Goal: Task Accomplishment & Management: Use online tool/utility

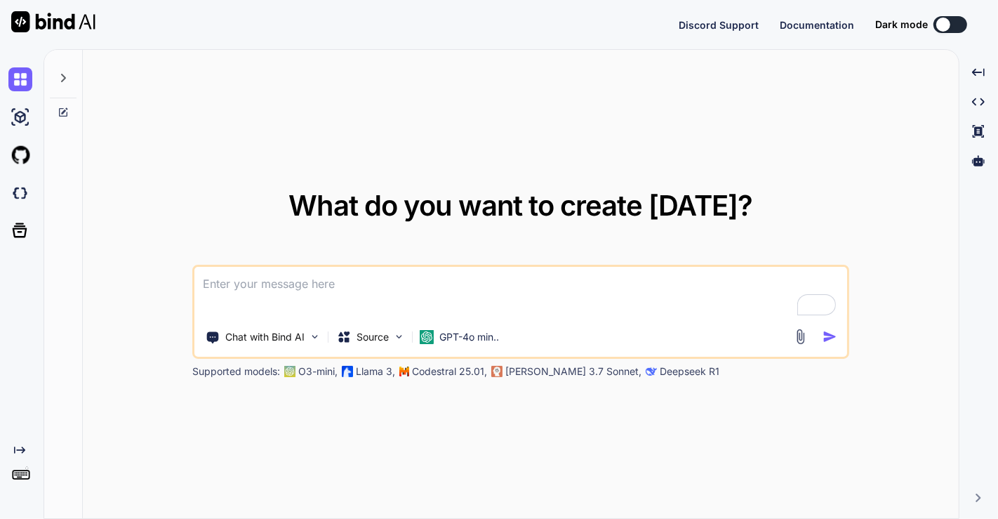
type textarea "x"
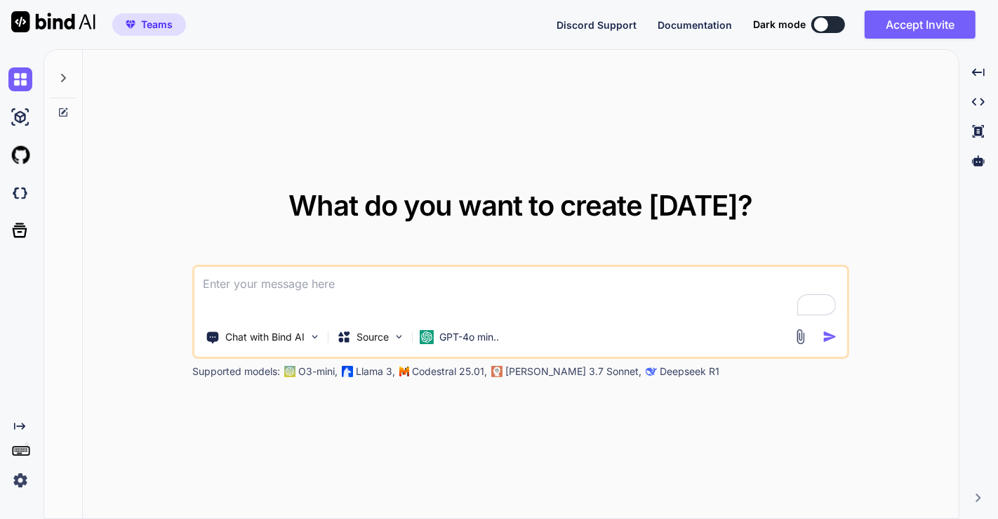
click at [25, 488] on img at bounding box center [20, 480] width 24 height 24
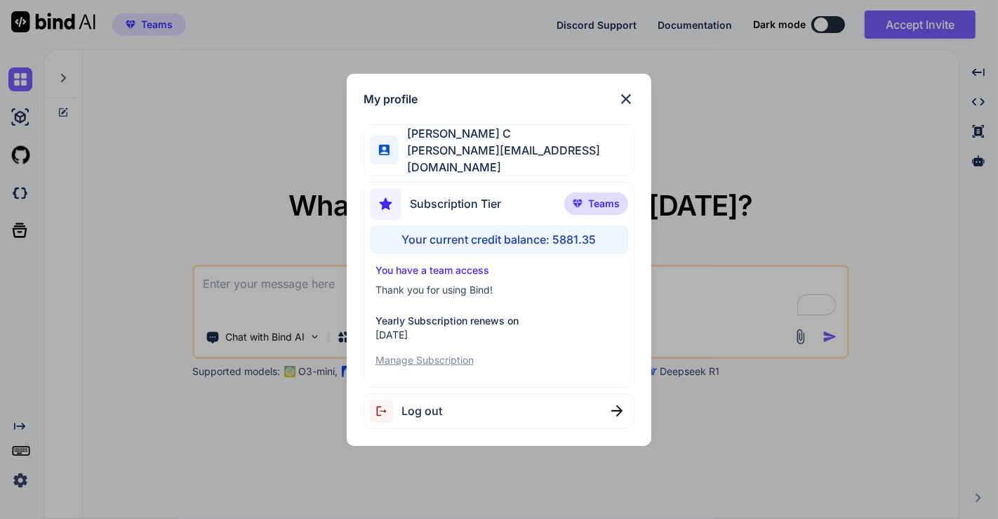
click at [467, 405] on div "Log out" at bounding box center [500, 411] width 272 height 36
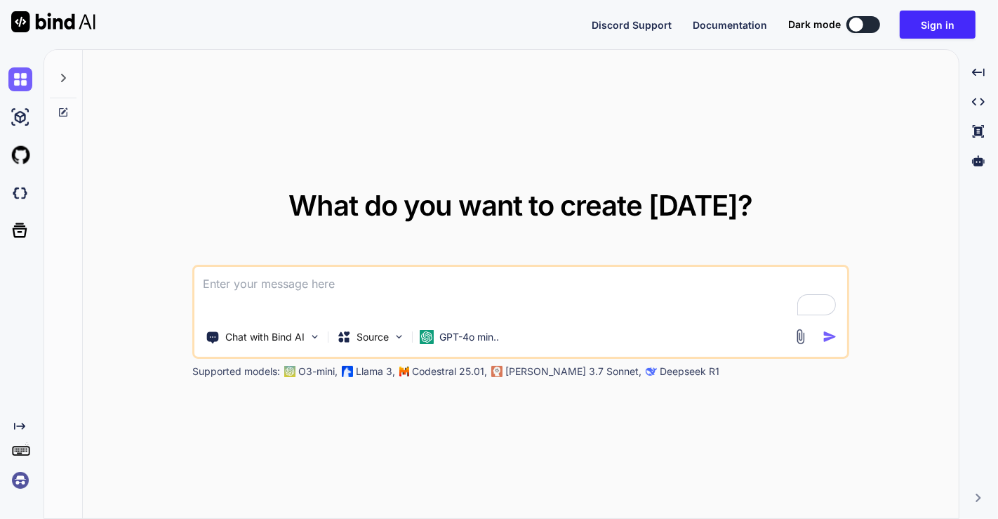
click at [20, 481] on img at bounding box center [20, 480] width 24 height 24
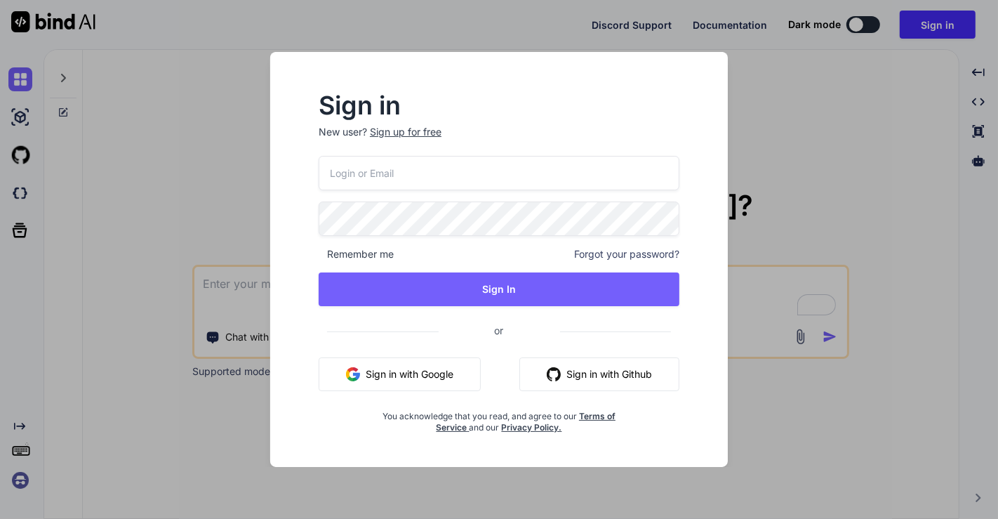
type input "appsumo_5@yopmail.com"
drag, startPoint x: 477, startPoint y: 170, endPoint x: 260, endPoint y: 169, distance: 216.9
click at [260, 169] on div "Sign in New user? Sign up for free appsumo_5@yopmail.com Remember me Forgot you…" at bounding box center [499, 259] width 499 height 415
type input "app5@yopmail.com"
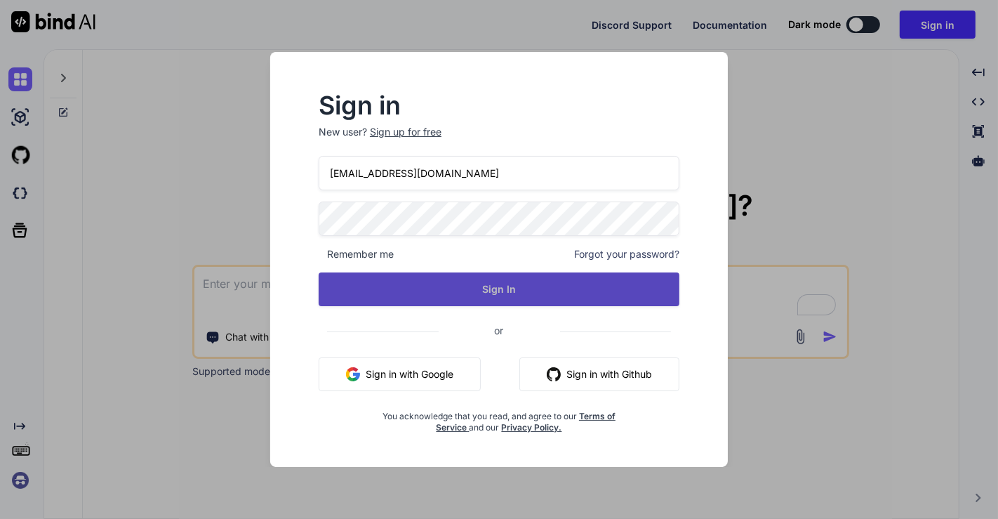
click at [470, 283] on button "Sign In" at bounding box center [499, 289] width 361 height 34
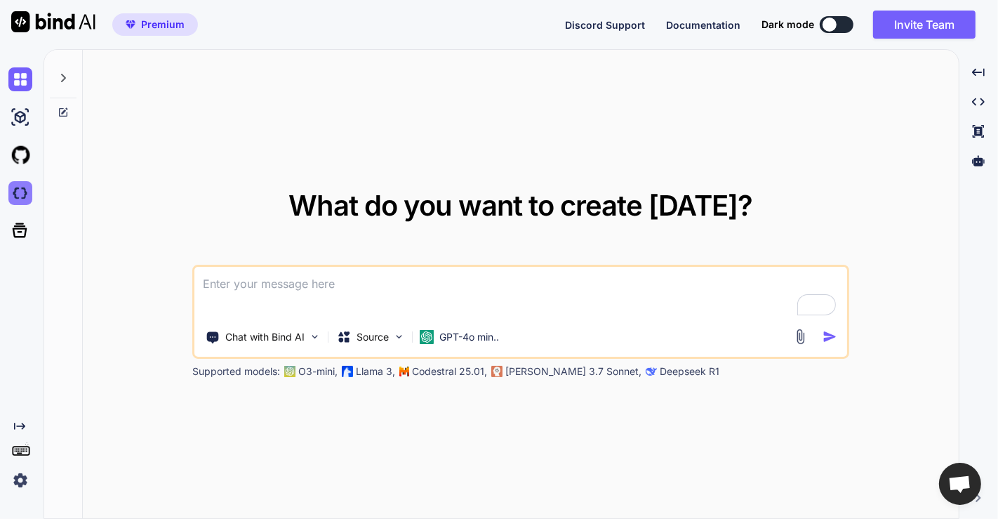
click at [10, 192] on img at bounding box center [20, 193] width 24 height 24
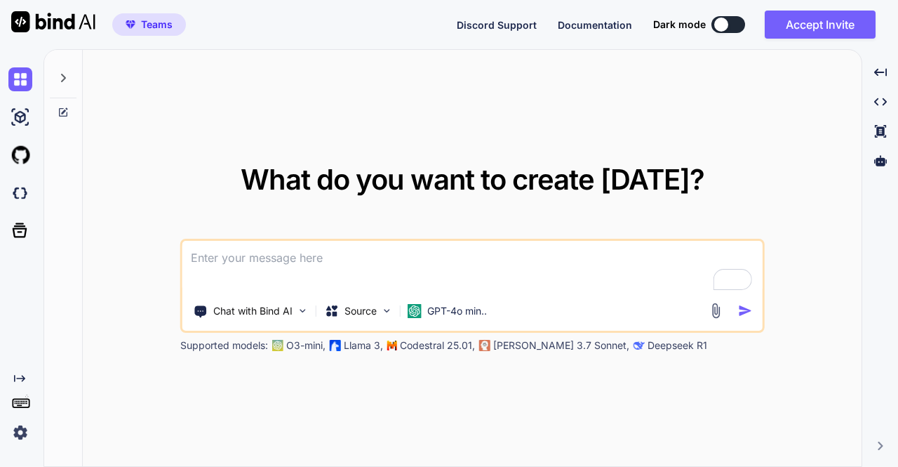
click at [25, 432] on img at bounding box center [20, 432] width 24 height 24
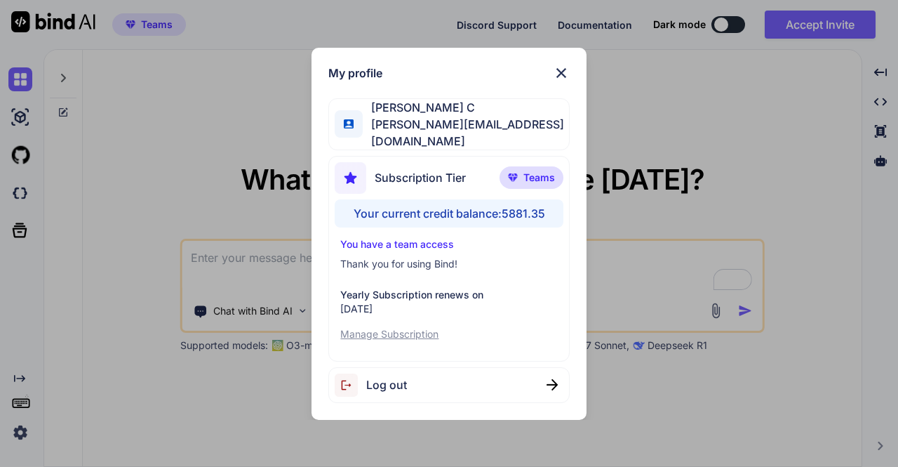
click at [387, 380] on span "Log out" at bounding box center [386, 384] width 41 height 17
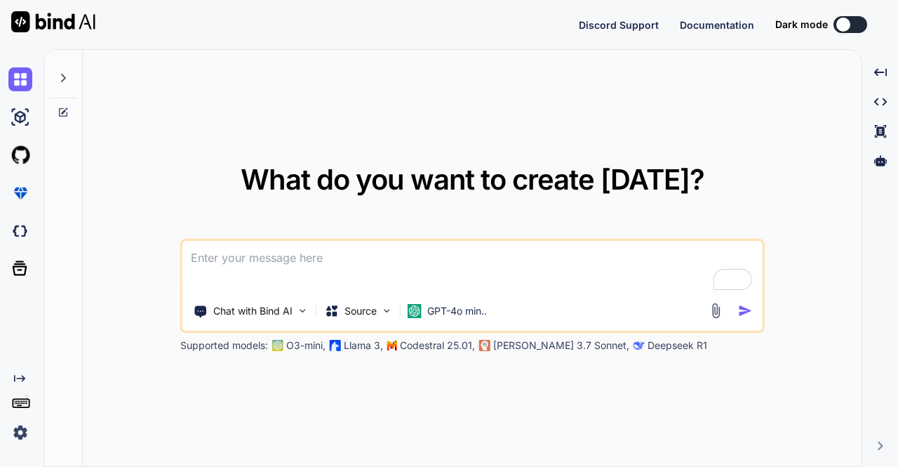
type textarea "x"
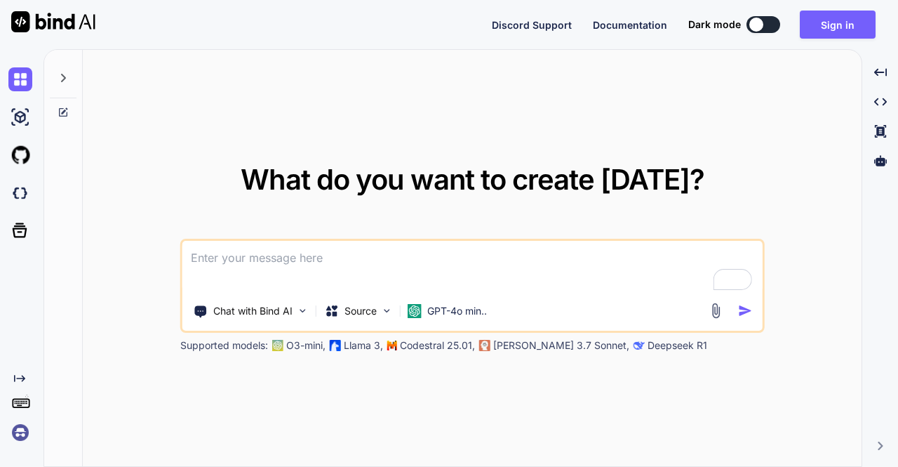
click at [501, 438] on div "What do you want to create today? Chat with Bind AI Source GPT-4o min.. Support…" at bounding box center [472, 259] width 779 height 418
click at [20, 434] on img at bounding box center [20, 432] width 24 height 24
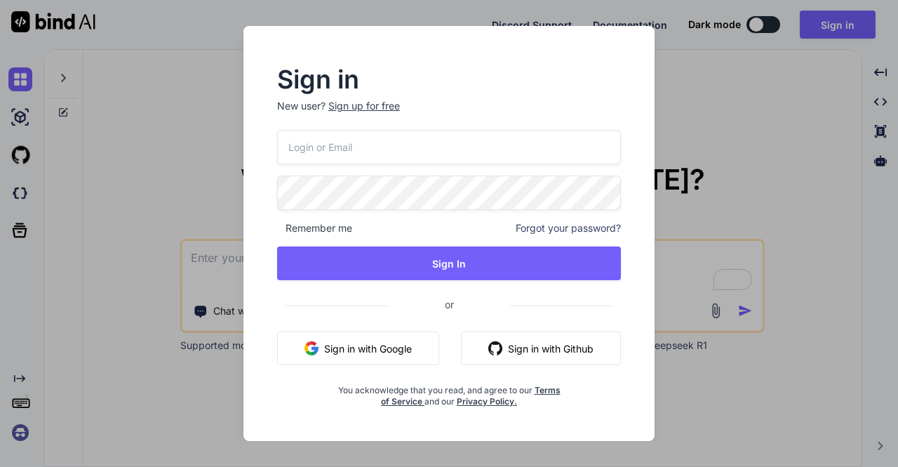
type input "appsumo_5@yopmail.com"
click at [408, 148] on input "appsumo_5@yopmail.com" at bounding box center [449, 147] width 345 height 34
click at [296, 150] on input "appsumo_5@yopmail.com" at bounding box center [449, 147] width 345 height 34
type input "app5@yopmail.com"
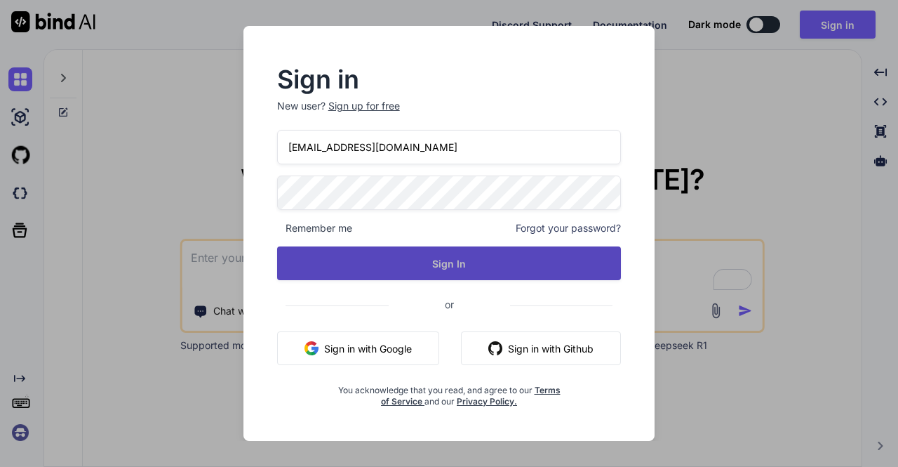
click at [432, 260] on button "Sign In" at bounding box center [449, 263] width 345 height 34
click at [432, 264] on button "Sign In" at bounding box center [449, 263] width 345 height 34
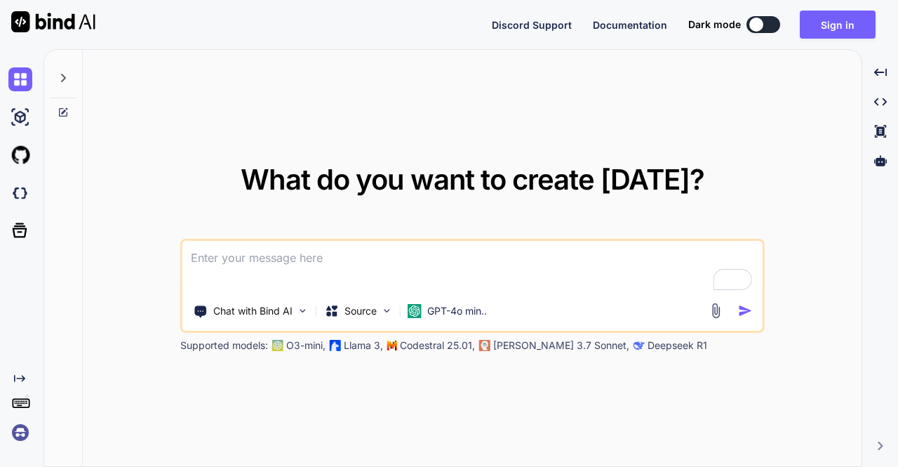
click at [20, 436] on img at bounding box center [20, 432] width 24 height 24
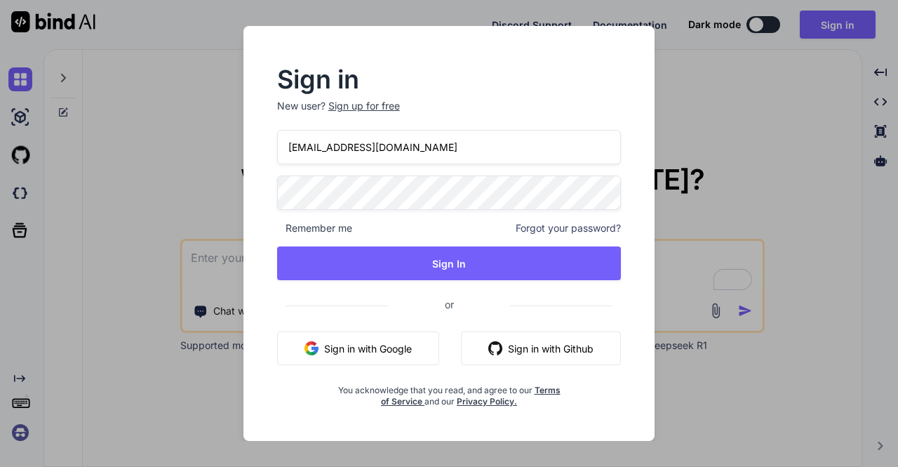
click at [354, 245] on div "app5@yopmail.com Remember me Forgot your password? Sign In or Sign in with Goog…" at bounding box center [449, 268] width 345 height 277
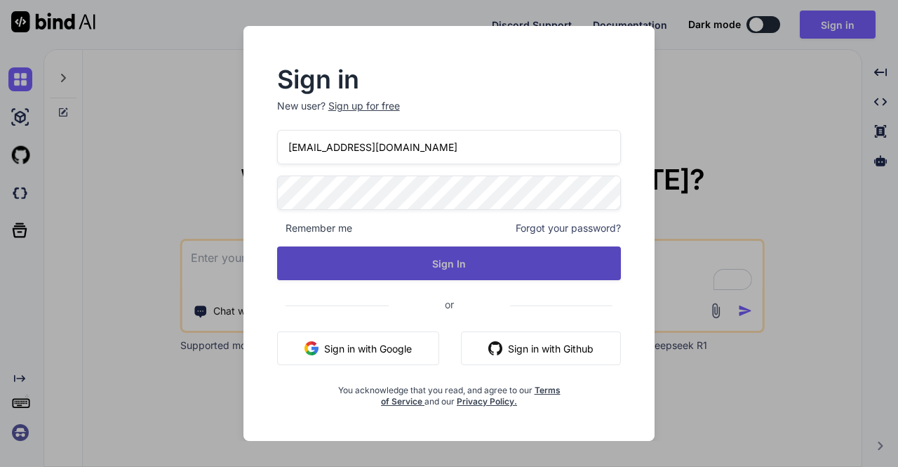
click at [357, 251] on button "Sign In" at bounding box center [449, 263] width 345 height 34
click at [357, 256] on button "Sign In" at bounding box center [449, 263] width 345 height 34
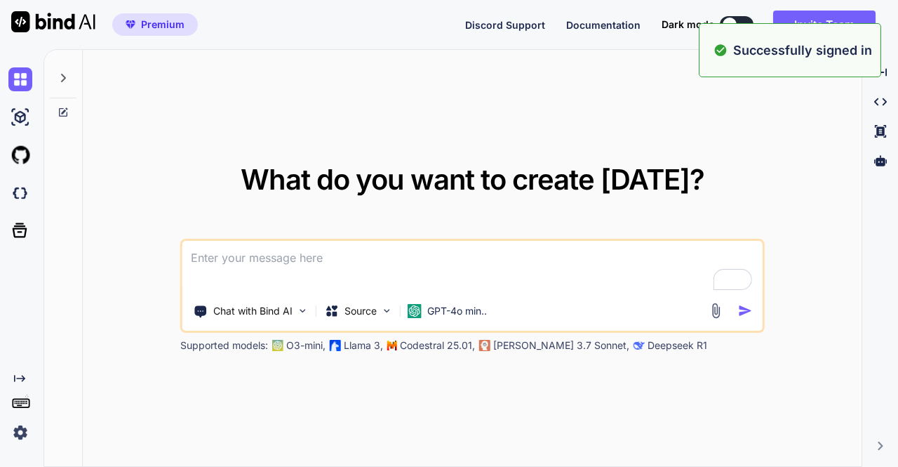
type textarea "x"
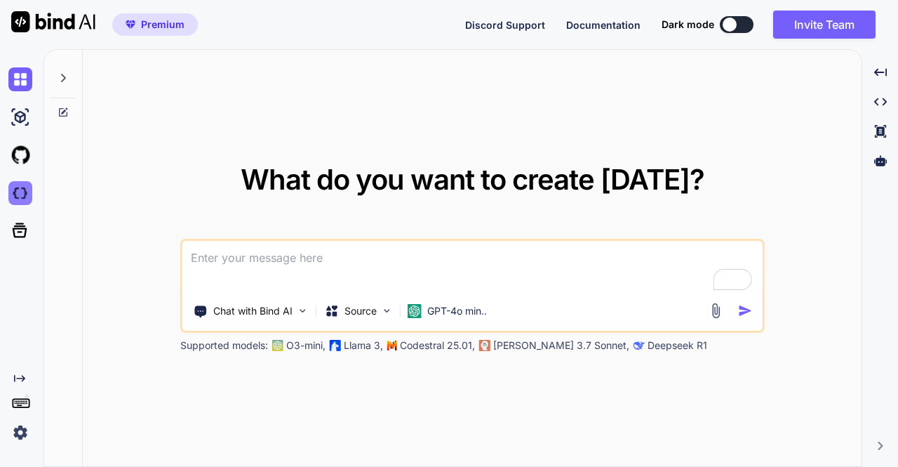
click at [28, 189] on img at bounding box center [20, 193] width 24 height 24
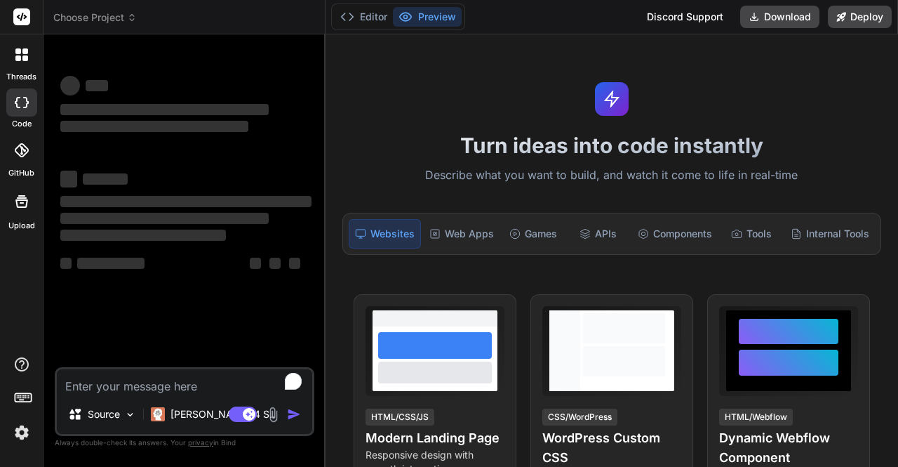
click at [104, 12] on span "Choose Project" at bounding box center [95, 18] width 84 height 14
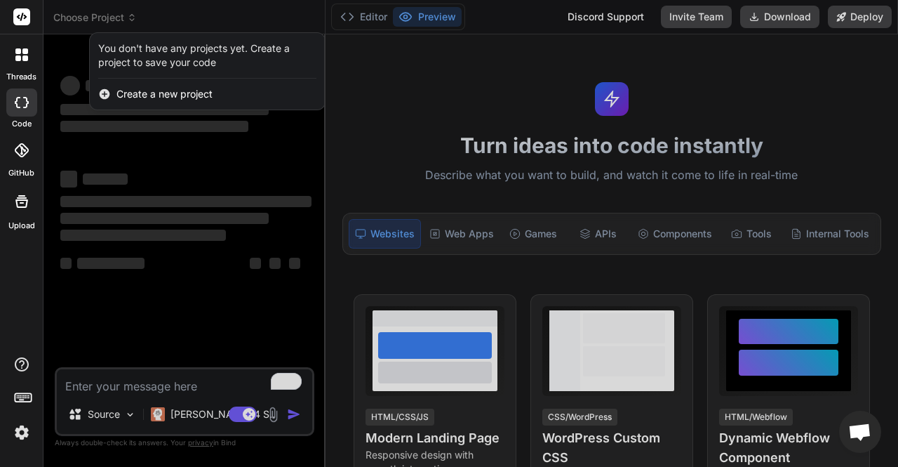
type textarea "x"
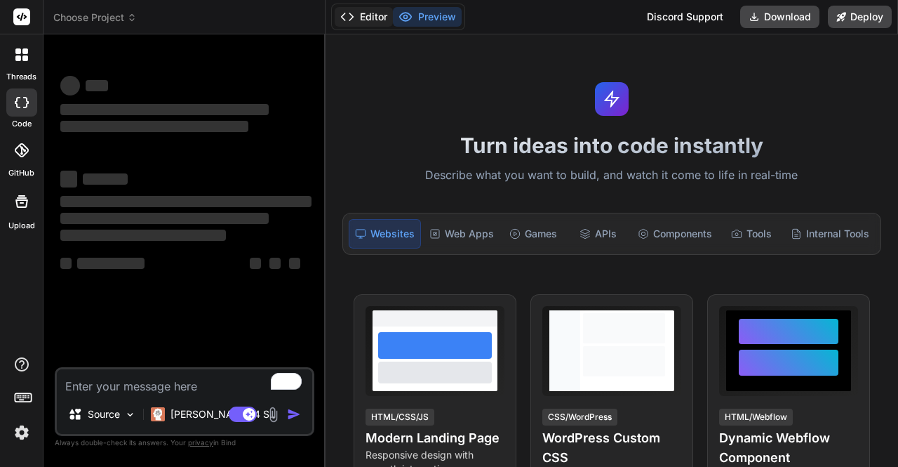
click at [368, 15] on button "Editor" at bounding box center [364, 17] width 58 height 20
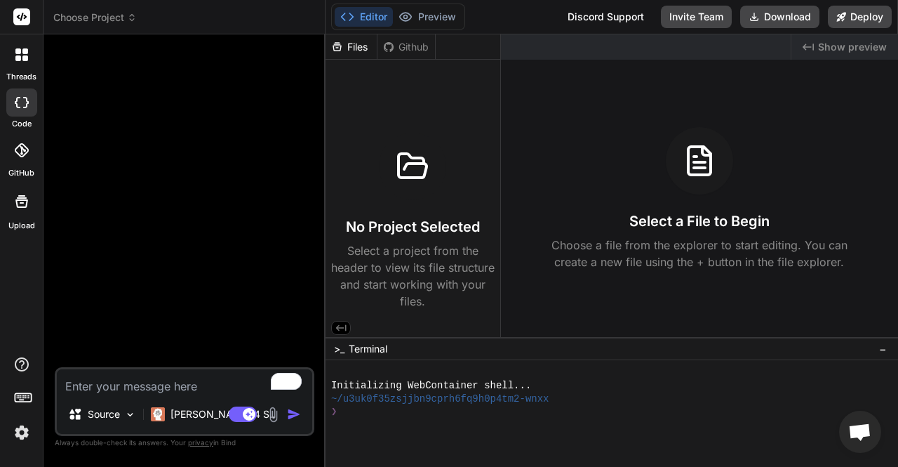
click at [34, 422] on div at bounding box center [21, 400] width 43 height 88
click at [25, 428] on img at bounding box center [22, 432] width 24 height 24
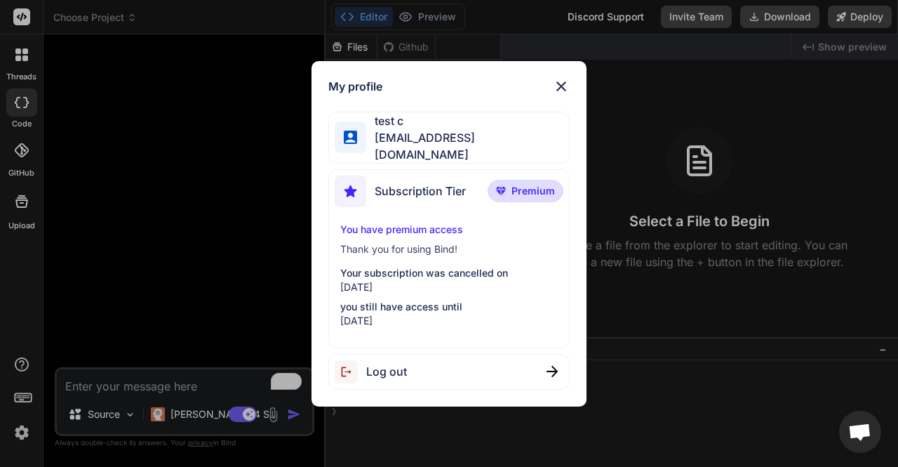
type textarea "x"
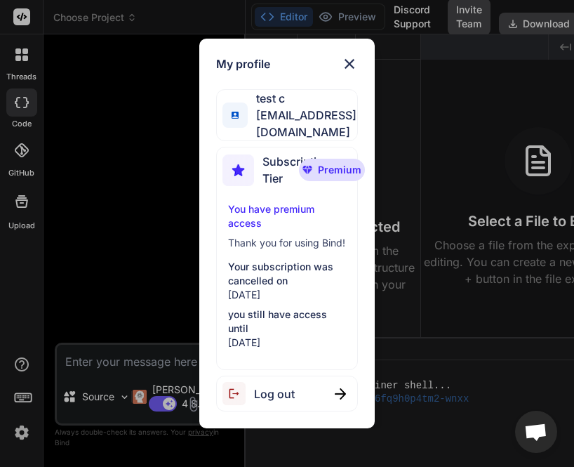
click at [108, 124] on div "My profile test c app5@yopmail.com Subscription Tier Premium You have premium a…" at bounding box center [287, 233] width 574 height 467
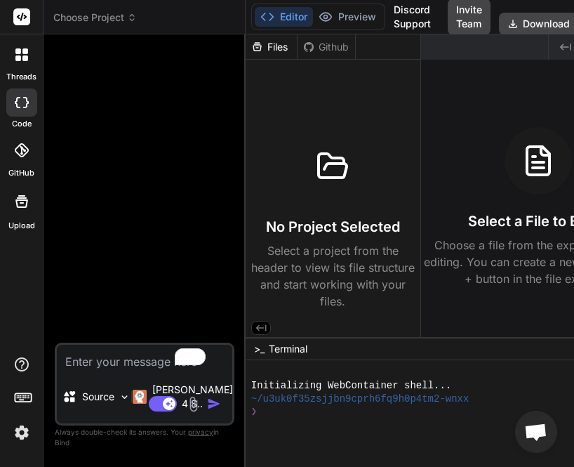
click at [107, 20] on span "Choose Project" at bounding box center [95, 18] width 84 height 14
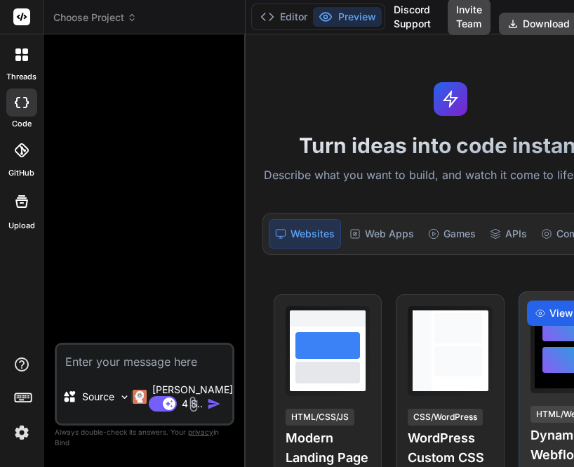
type textarea "x"
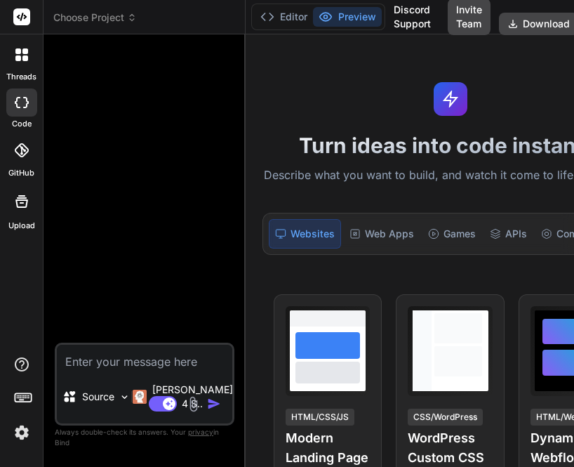
click at [97, 11] on span "Choose Project" at bounding box center [95, 18] width 84 height 14
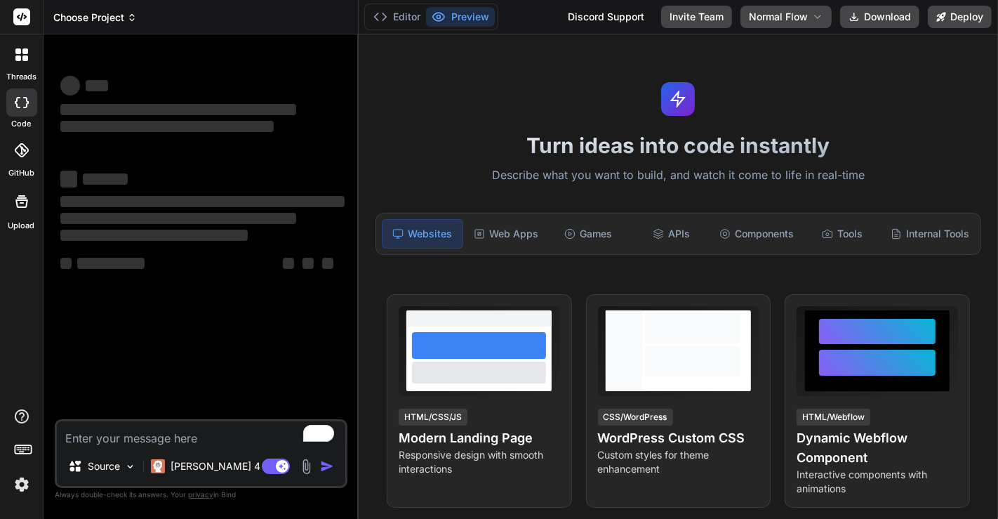
click at [100, 22] on span "Choose Project" at bounding box center [95, 18] width 84 height 14
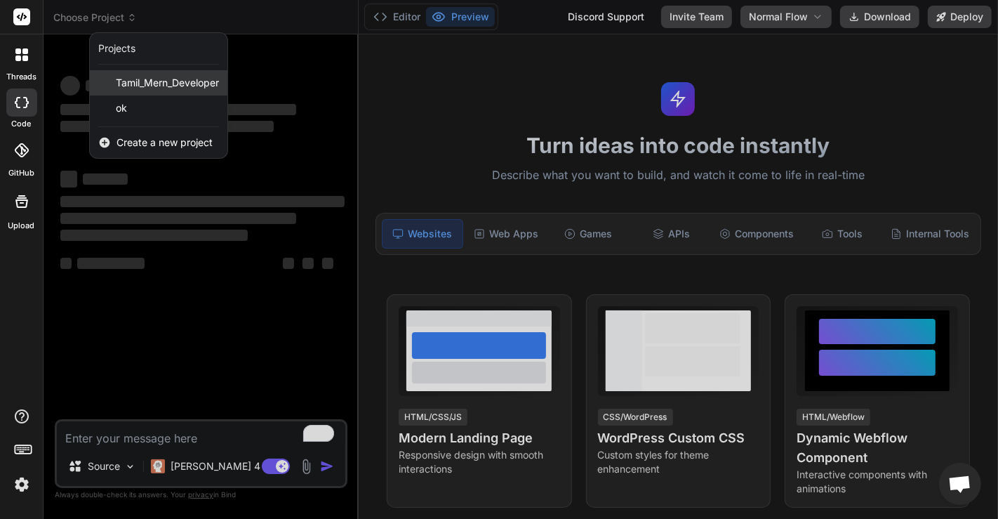
click at [135, 85] on span "Tamil_Mern_Developer" at bounding box center [167, 83] width 103 height 14
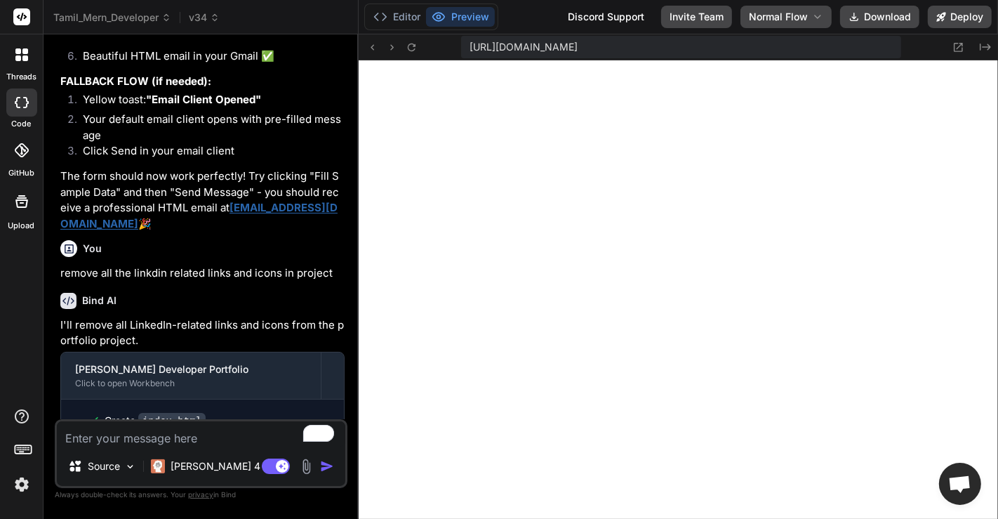
scroll to position [608, 0]
click at [303, 470] on img at bounding box center [306, 466] width 16 height 16
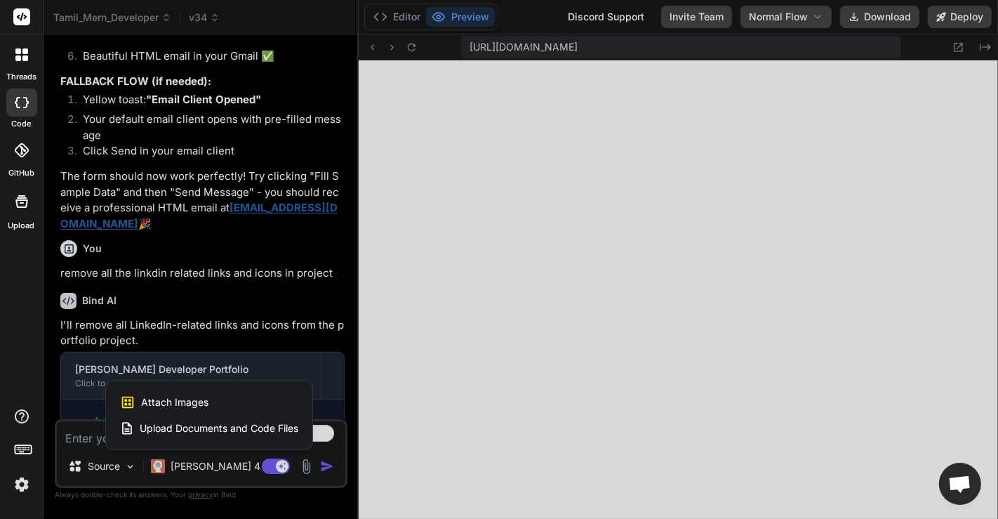
click at [207, 404] on div "Attach Images Image attachments are only supported in Claude and Gemini models." at bounding box center [209, 402] width 178 height 27
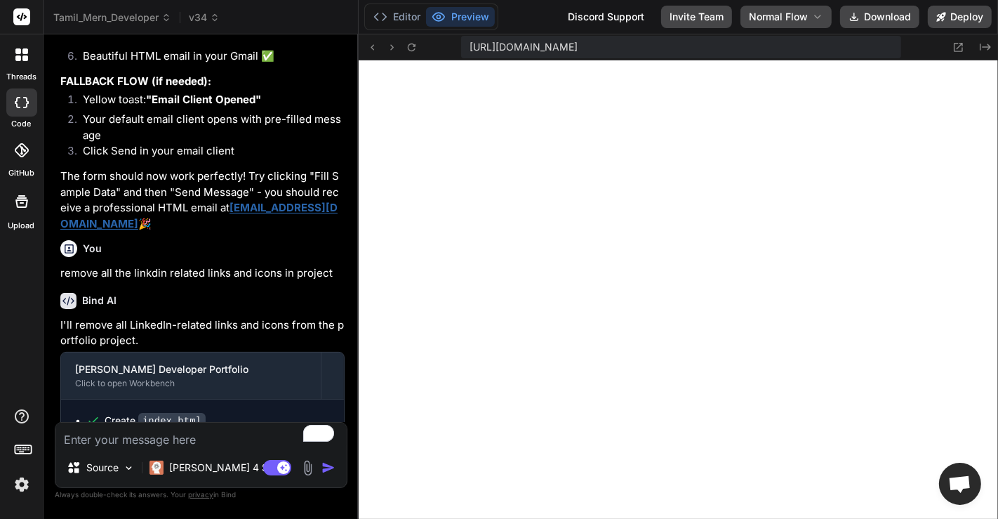
click at [305, 470] on img at bounding box center [308, 468] width 16 height 16
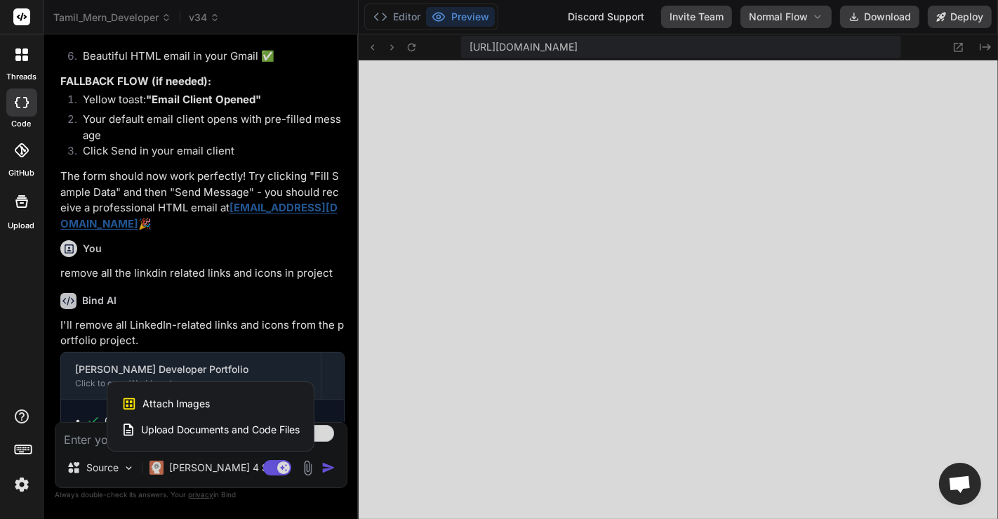
click at [201, 405] on span "Attach Images" at bounding box center [175, 404] width 67 height 14
type textarea "x"
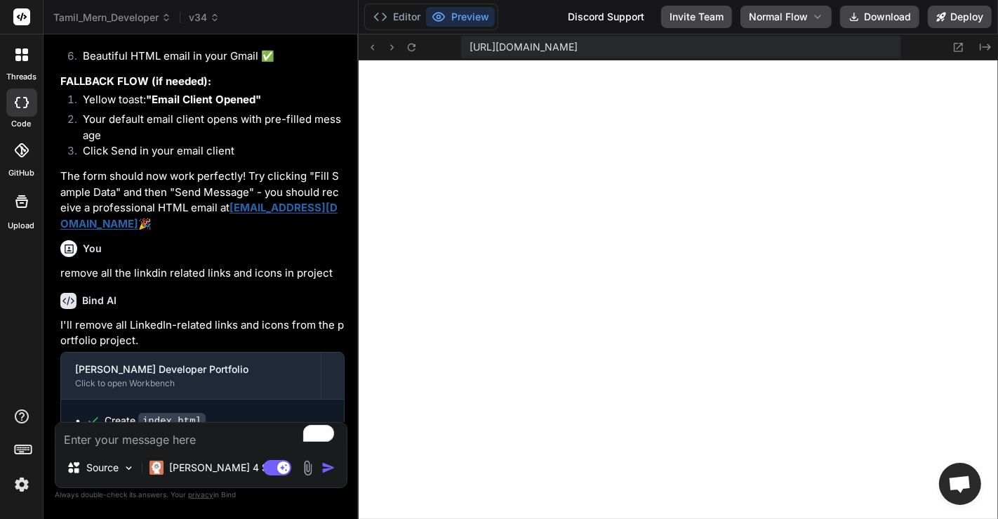
type input "C:\fakepath\saravanan_resume.pdf"
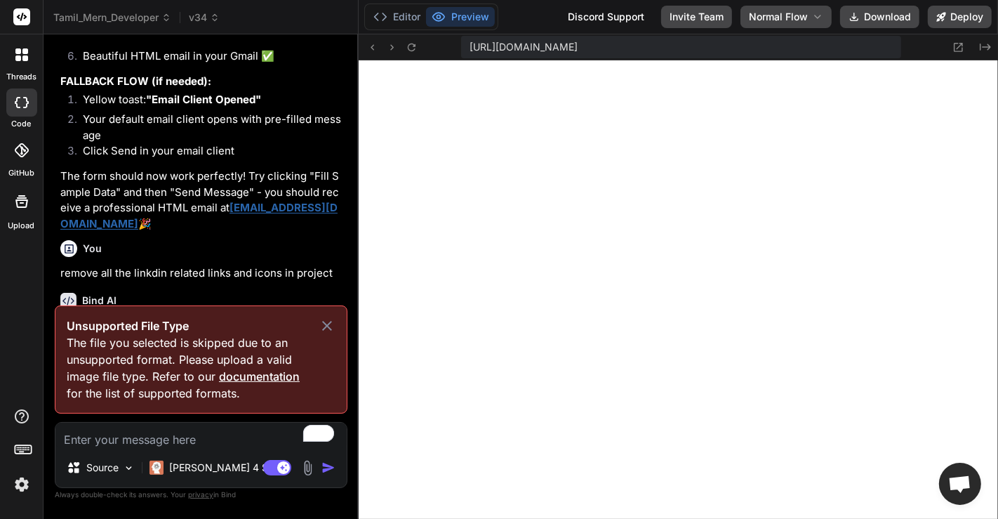
click at [325, 326] on icon at bounding box center [327, 325] width 17 height 17
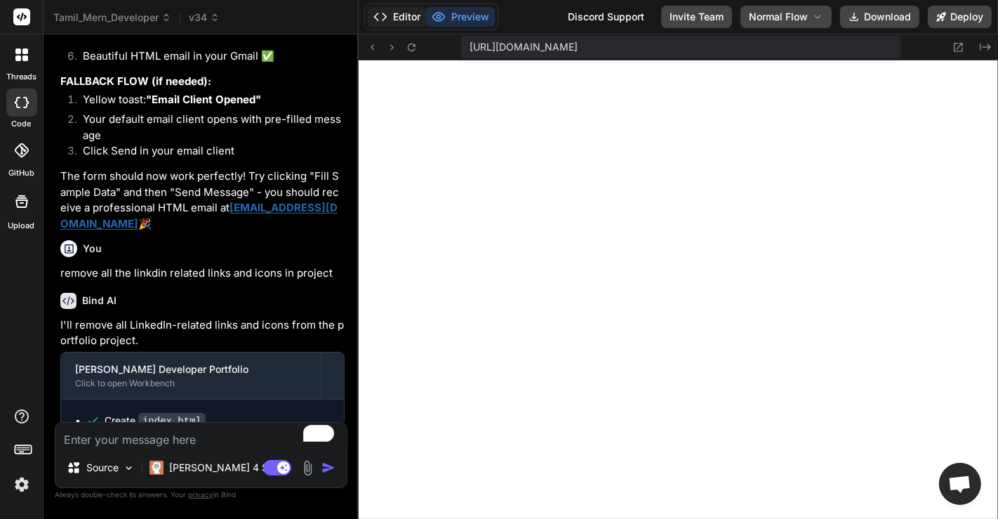
click at [393, 20] on button "Editor" at bounding box center [397, 17] width 58 height 20
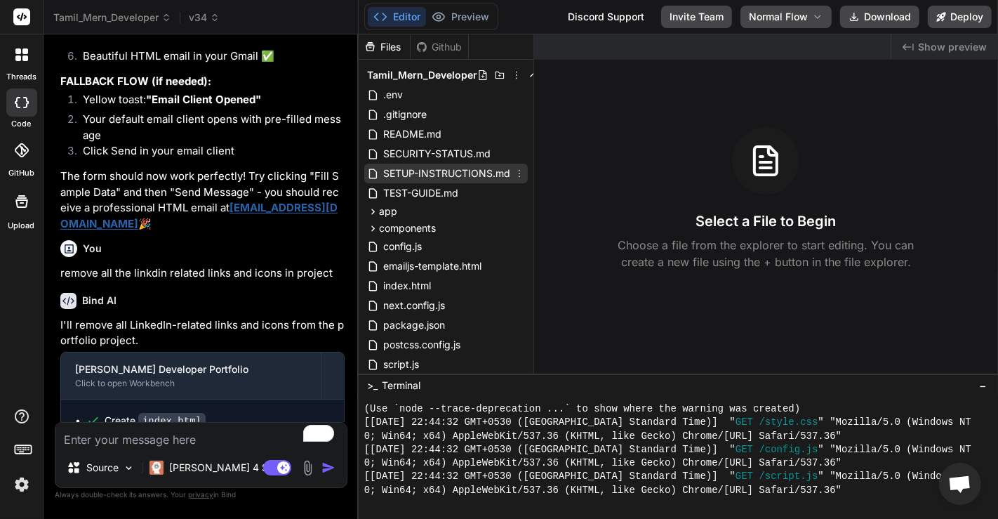
click at [451, 175] on span "SETUP-INSTRUCTIONS.md" at bounding box center [447, 173] width 130 height 17
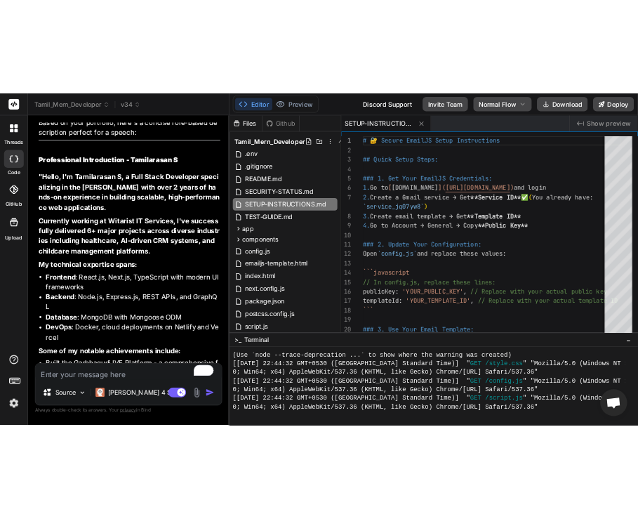
scroll to position [4883, 0]
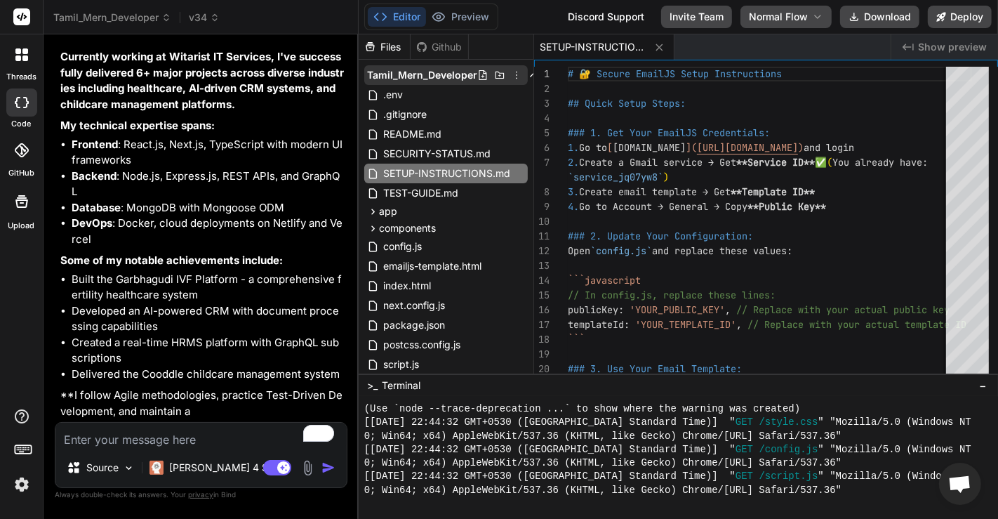
click at [512, 77] on icon at bounding box center [516, 74] width 11 height 11
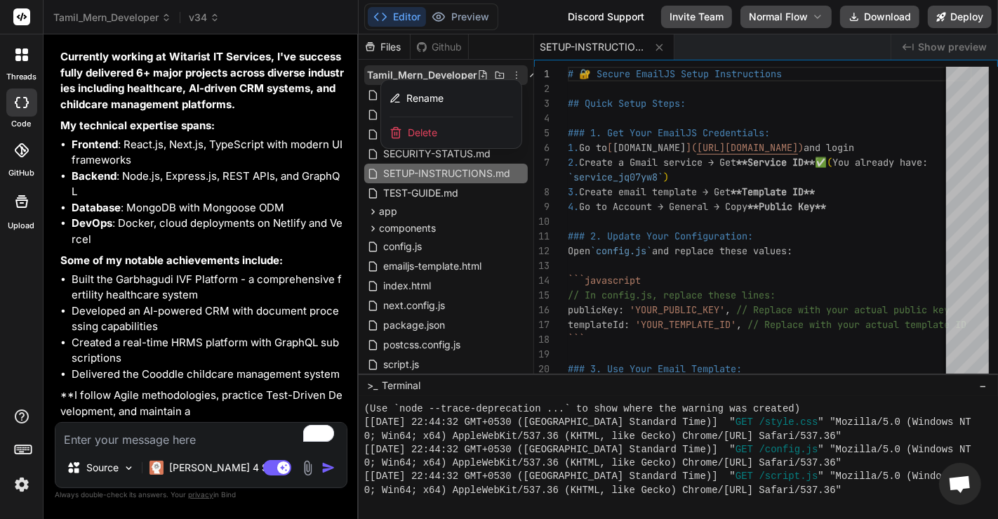
click at [500, 215] on div at bounding box center [678, 276] width 639 height 484
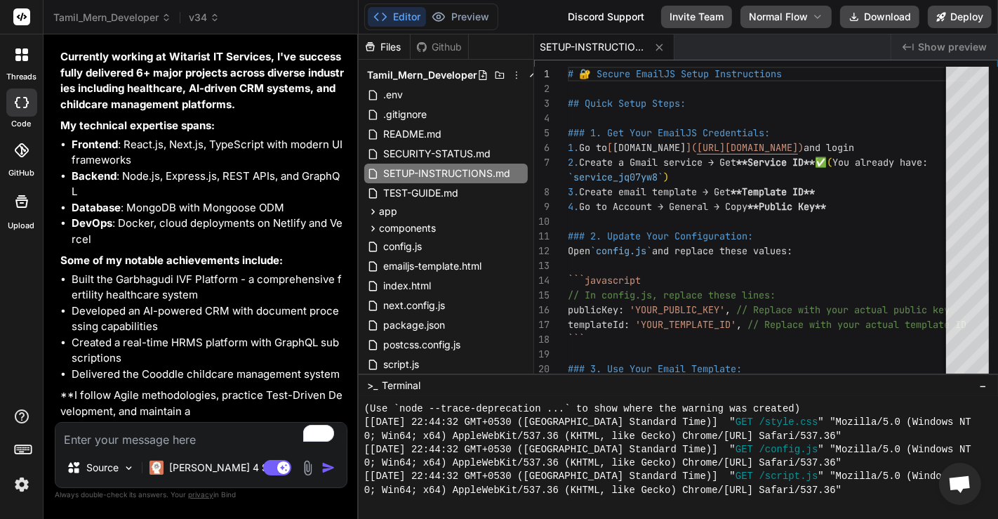
click at [20, 218] on div at bounding box center [22, 202] width 34 height 34
type textarea "x"
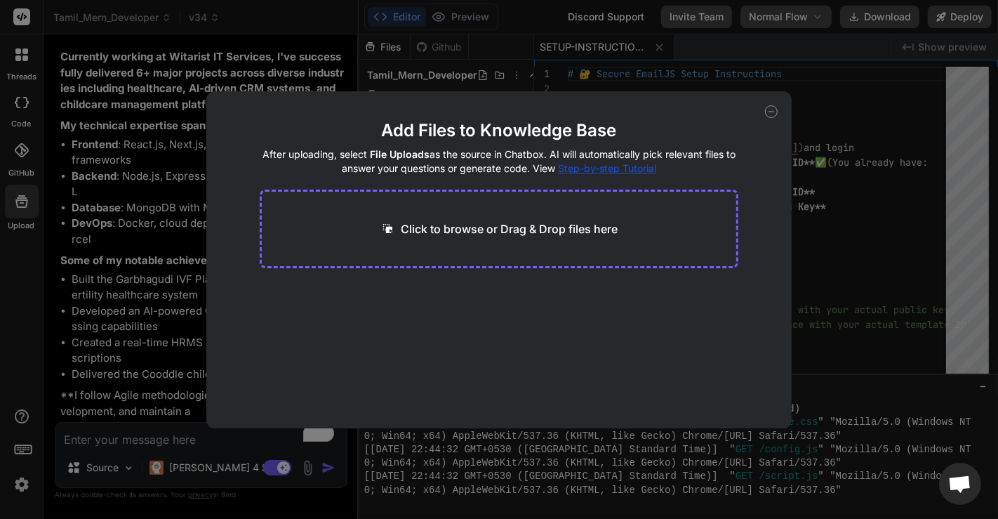
click at [453, 227] on p "Click to browse or Drag & Drop files here" at bounding box center [509, 228] width 217 height 17
type input "C:\fakepath\saravanan_resume.pdf"
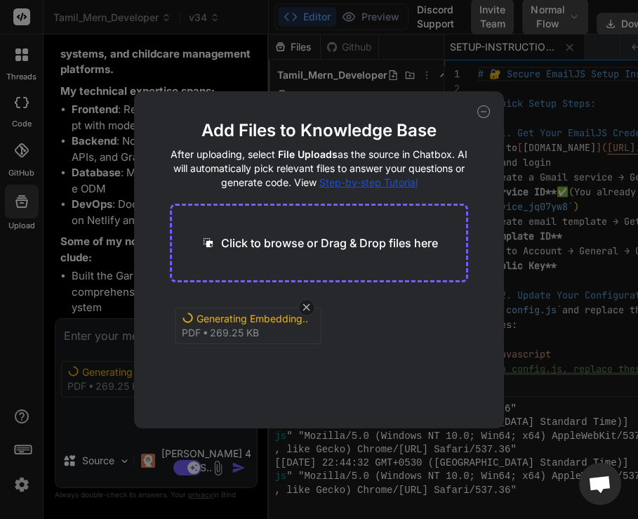
scroll to position [689, 0]
click at [437, 394] on button "Finish" at bounding box center [443, 400] width 49 height 28
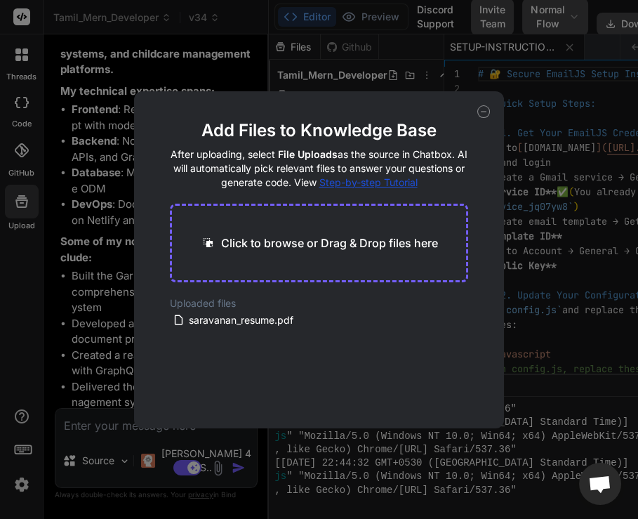
click at [108, 260] on div "Add Files to Knowledge Base After uploading, select File Uploads as the source …" at bounding box center [319, 259] width 638 height 519
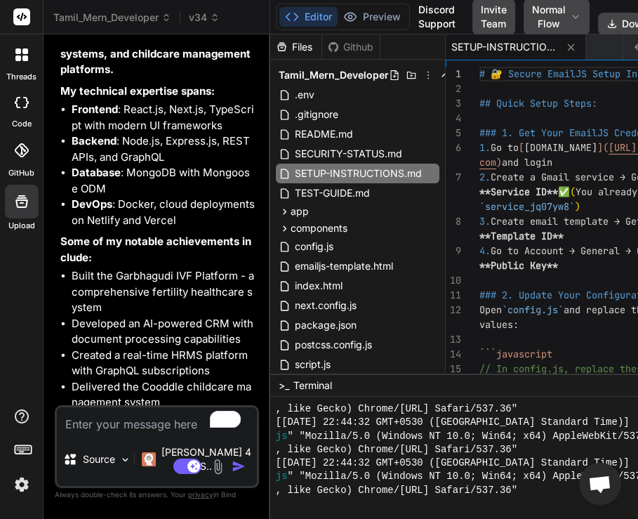
scroll to position [6131, 0]
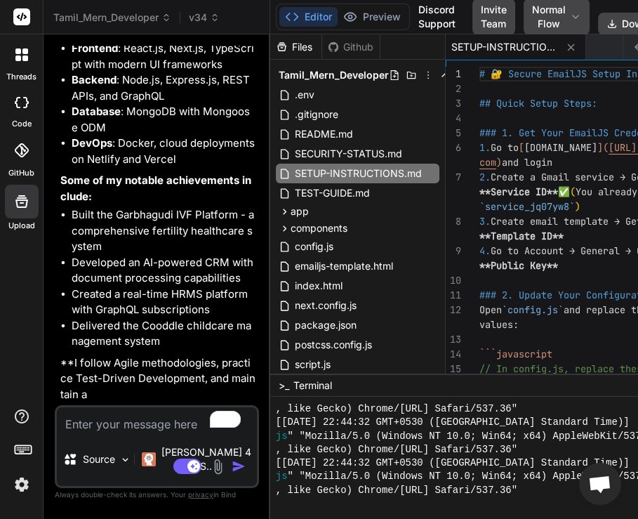
click at [152, 432] on textarea "To enrich screen reader interactions, please activate Accessibility in Grammarl…" at bounding box center [157, 419] width 200 height 25
click at [136, 432] on textarea "To enrich screen reader interactions, please activate Accessibility in Grammarl…" at bounding box center [157, 419] width 200 height 25
click at [107, 460] on p "Source" at bounding box center [99, 459] width 32 height 14
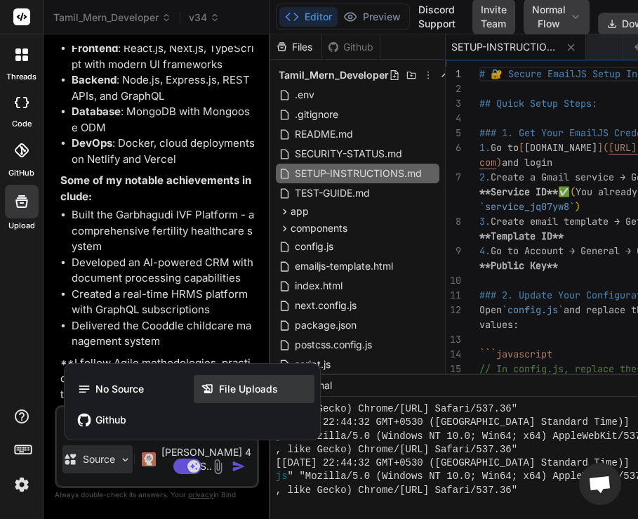
click at [241, 387] on div "File Uploads" at bounding box center [254, 389] width 121 height 28
type textarea "x"
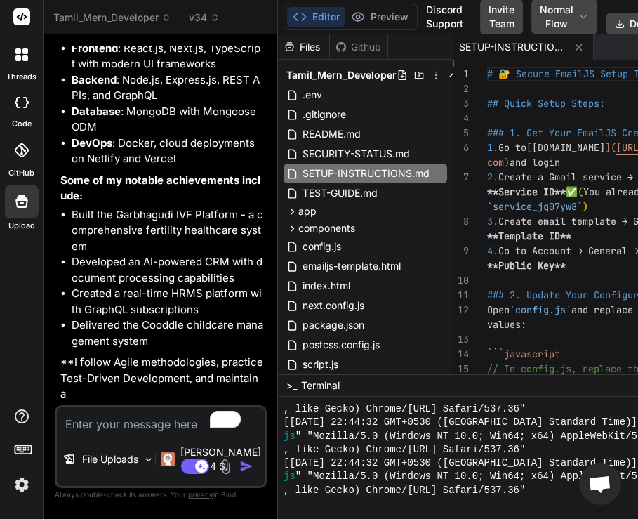
click at [108, 429] on textarea "To enrich screen reader interactions, please activate Accessibility in Grammarl…" at bounding box center [161, 419] width 208 height 25
click at [118, 425] on textarea "To enrich screen reader interactions, please activate Accessibility in Grammarl…" at bounding box center [161, 419] width 208 height 25
type textarea "g"
type textarea "x"
type textarea "ge"
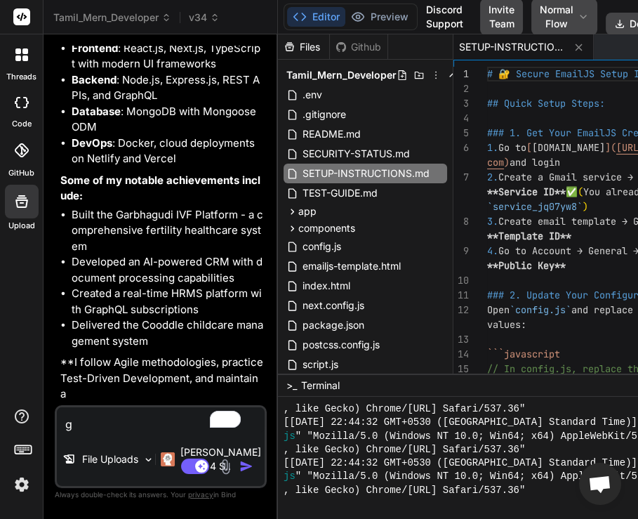
type textarea "x"
type textarea "gen"
type textarea "x"
type textarea "ge"
type textarea "x"
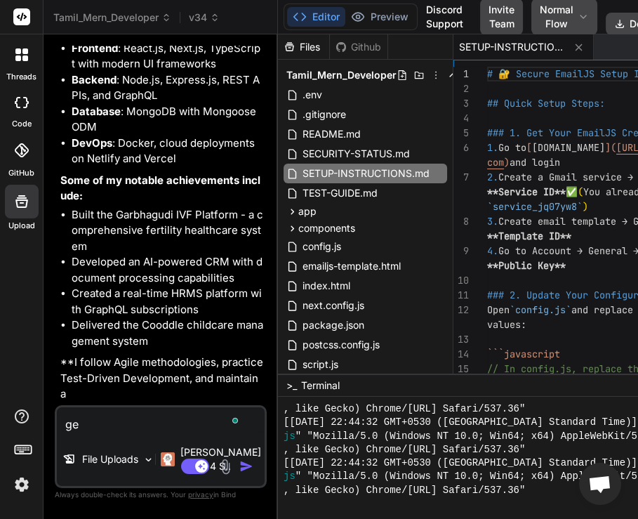
type textarea "g"
type textarea "x"
type textarea "g"
type textarea "x"
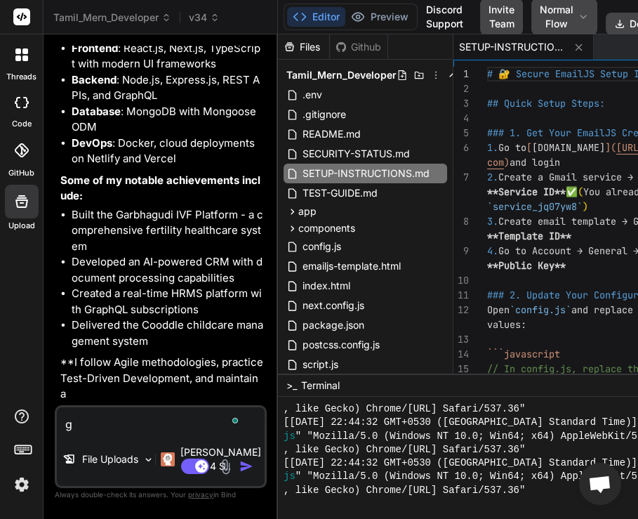
type textarea "ge"
type textarea "x"
type textarea "get"
type textarea "x"
type textarea "get"
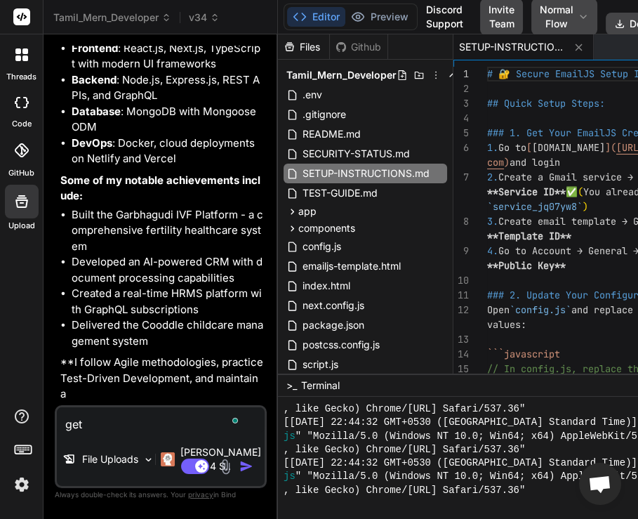
type textarea "x"
type textarea "get t"
type textarea "x"
type textarea "get th"
type textarea "x"
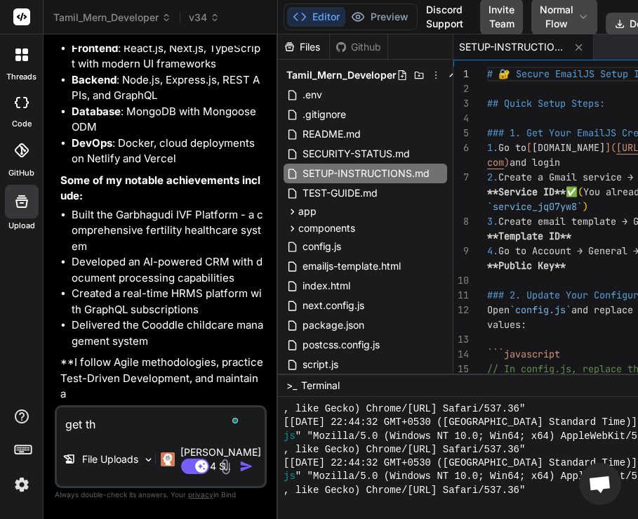
type textarea "get the"
type textarea "x"
type textarea "get the"
type textarea "x"
type textarea "get the r"
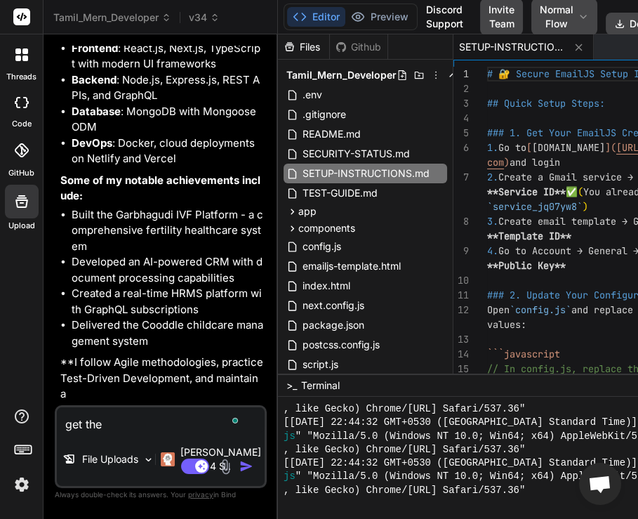
type textarea "x"
type textarea "get the re"
type textarea "x"
type textarea "get the res"
type textarea "x"
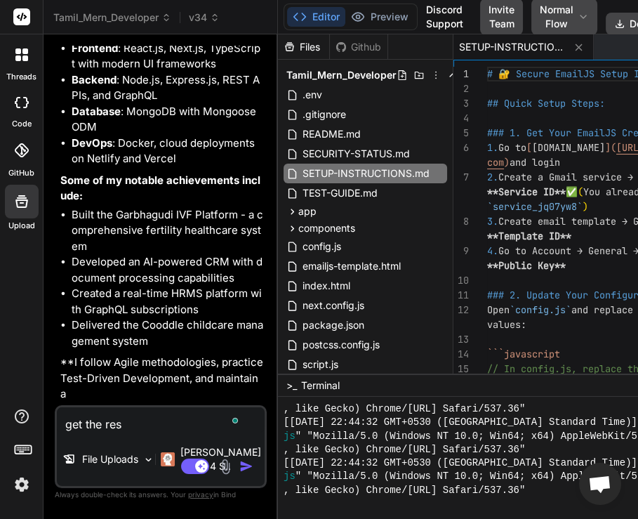
type textarea "get the resu"
type textarea "x"
type textarea "get the resum"
type textarea "x"
type textarea "get the resume"
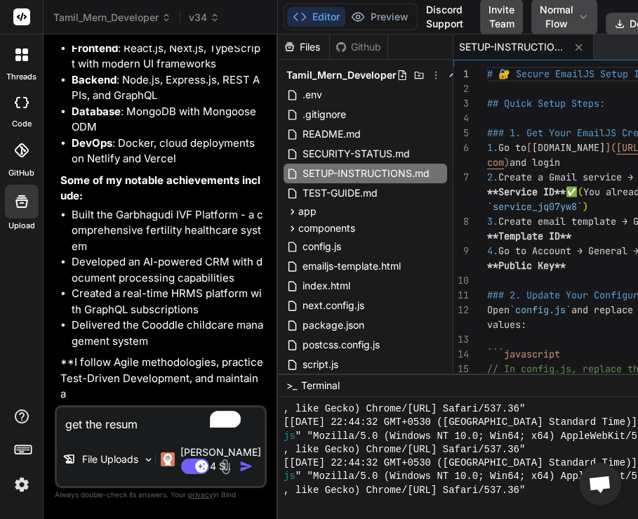
type textarea "x"
type textarea "get the resume"
type textarea "x"
type textarea "get the resume f"
type textarea "x"
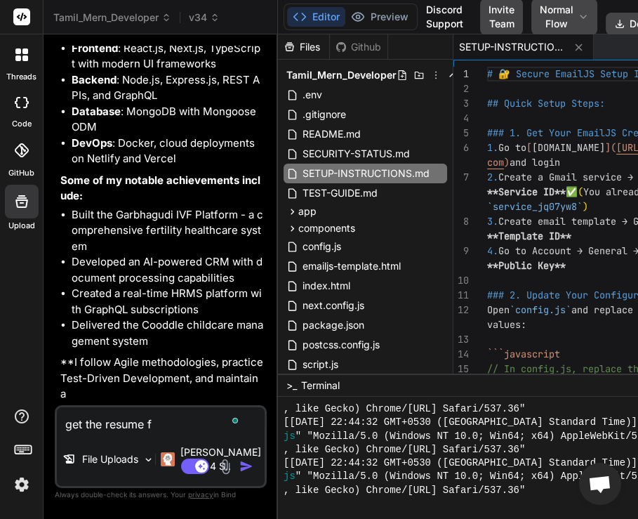
type textarea "get the resume fo"
type textarea "x"
type textarea "get the resume for"
type textarea "x"
type textarea "get the resume for"
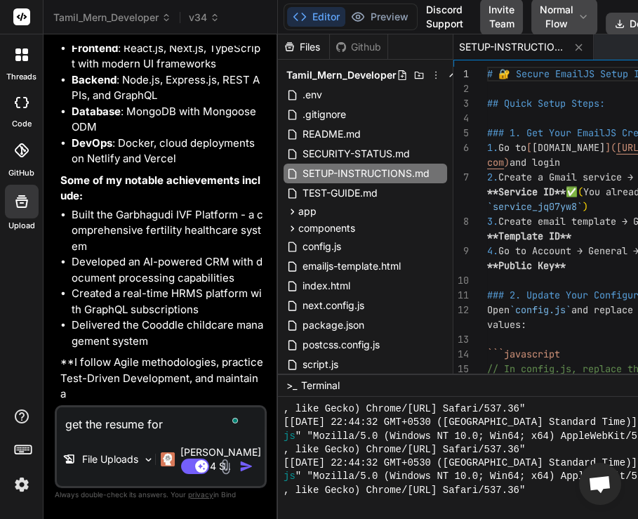
type textarea "x"
type textarea "get the resume for t"
type textarea "x"
type textarea "get the resume for th"
type textarea "x"
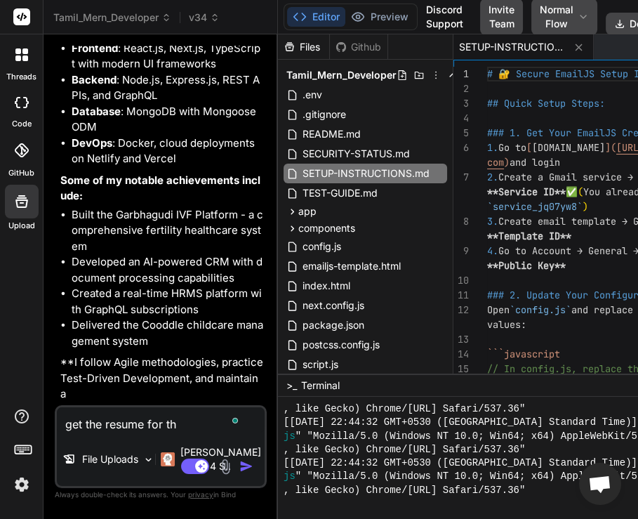
type textarea "get the resume for the"
type textarea "x"
type textarea "get the resume for the"
type textarea "x"
type textarea "get the resume for the s"
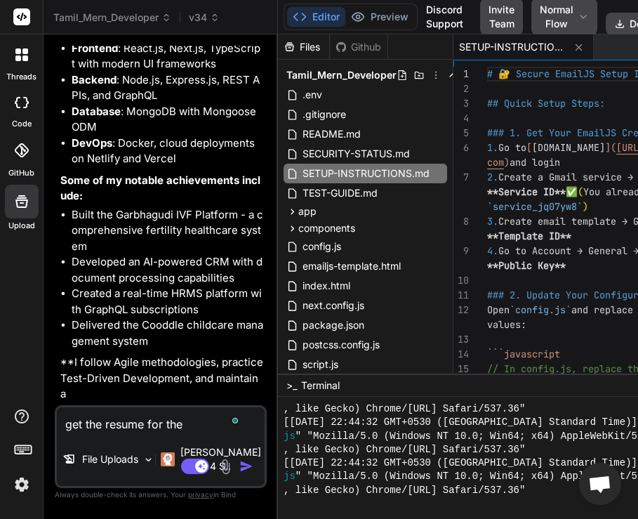
type textarea "x"
type textarea "get the resume for the sa"
type textarea "x"
type textarea "get the resume for the sar"
type textarea "x"
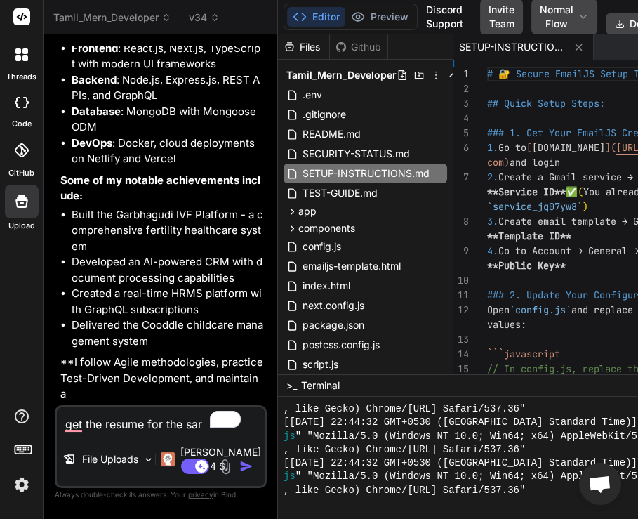
type textarea "get the resume for the sara"
type textarea "x"
type textarea "get the resume for the sarav"
type textarea "x"
type textarea "get the resume for the sarava"
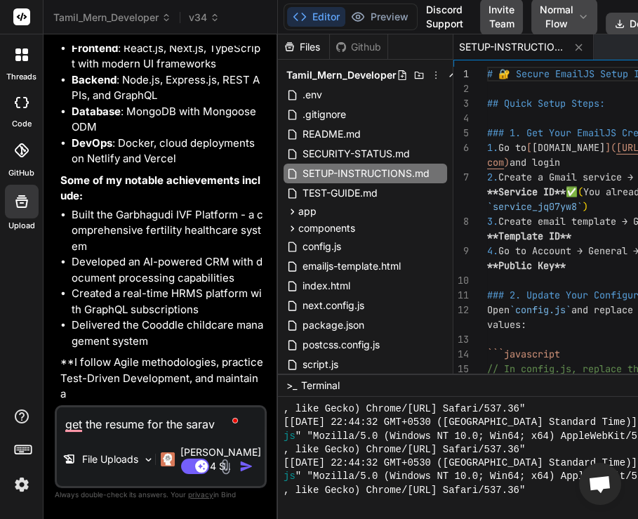
type textarea "x"
type textarea "get the resume for the saravan"
type textarea "x"
type textarea "get the resume for the saravana"
type textarea "x"
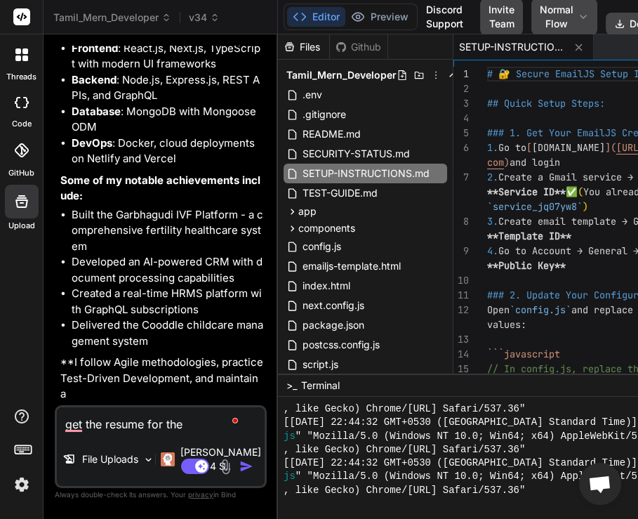
type textarea "get the resume for the saravanan"
type textarea "x"
type textarea "get the resume for the saravanan,"
type textarea "x"
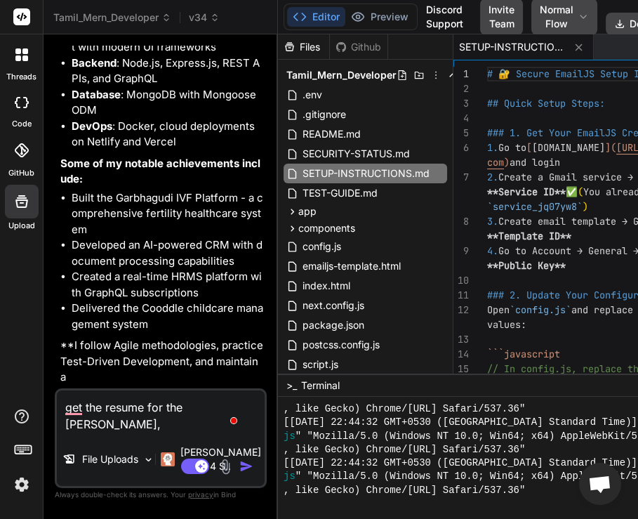
type textarea "get the resume for the saravanan,"
type textarea "x"
type textarea "get the resume for the saravanan, c"
type textarea "x"
type textarea "get the resume for the saravanan, ch"
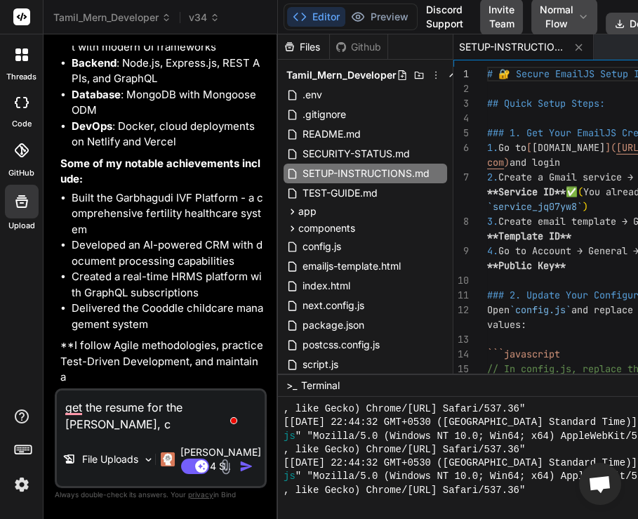
type textarea "x"
type textarea "get the resume for the saravanan, cha"
type textarea "x"
type textarea "get the resume for the saravanan, chan"
type textarea "x"
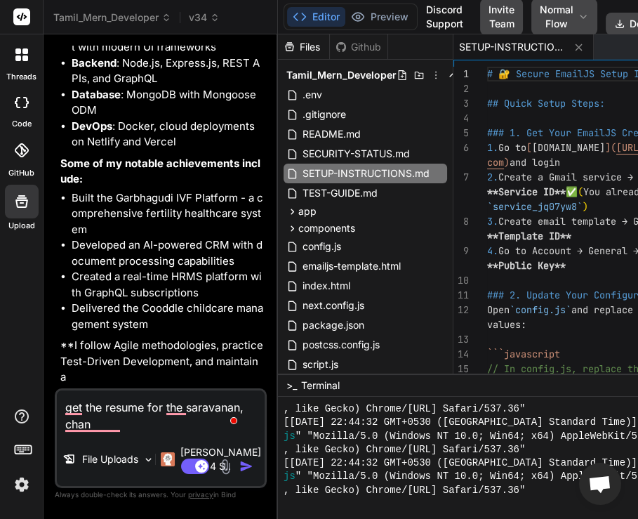
type textarea "get the resume for the saravanan, chang"
type textarea "x"
type textarea "get the resume for the saravanan, change"
type textarea "x"
type textarea "get the resume for the saravanan, change"
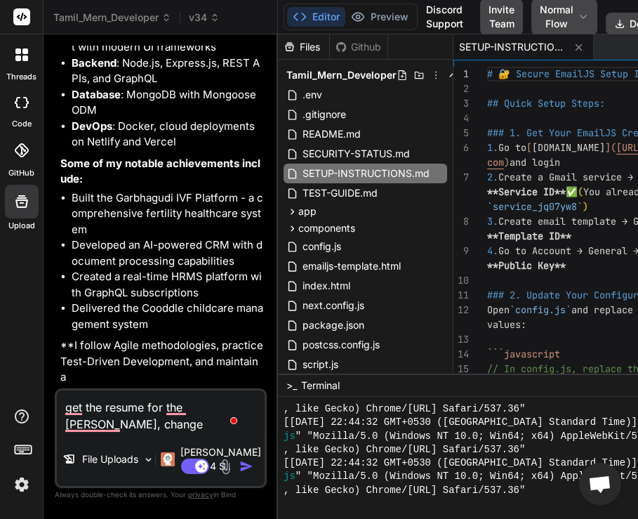
type textarea "x"
type textarea "get the resume for the saravanan, change t"
type textarea "x"
type textarea "get the resume for the saravanan, change th"
type textarea "x"
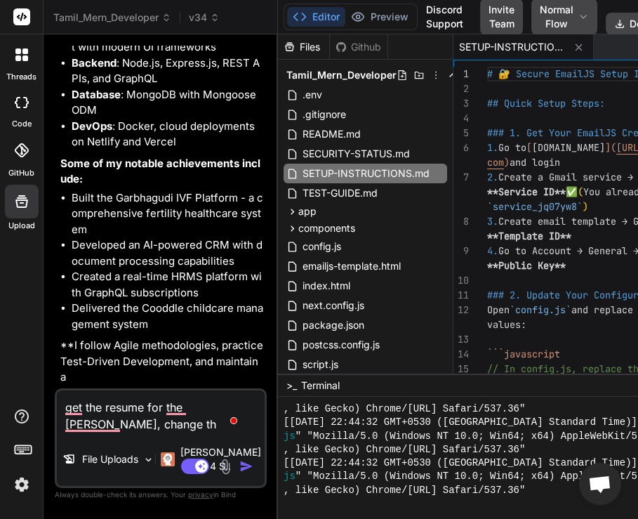
type textarea "get the resume for the saravanan, change the"
type textarea "x"
type textarea "get the resume for the saravanan, change thes"
type textarea "x"
type textarea "get the resume for the saravanan, change these"
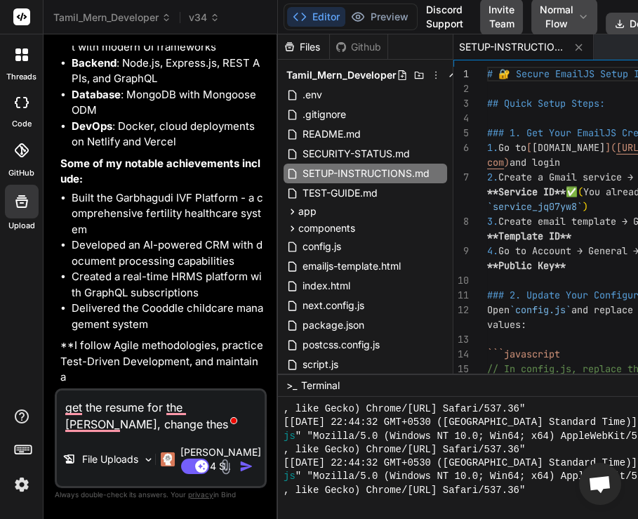
type textarea "x"
type textarea "get the resume for the saravanan, change these"
type textarea "x"
type textarea "get the resume for the saravanan, change these f"
type textarea "x"
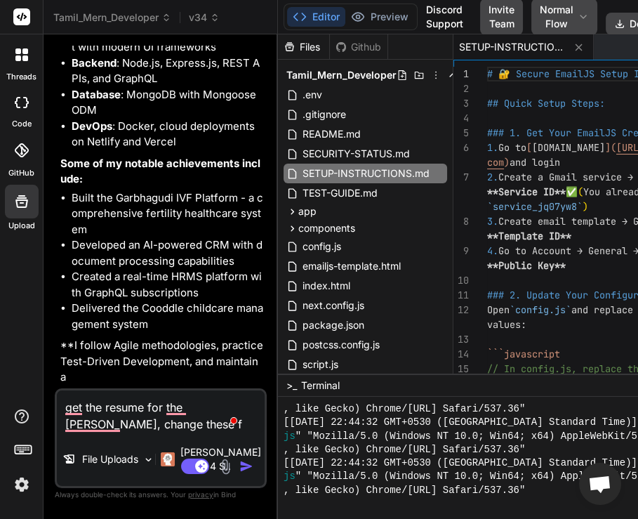
type textarea "get the resume for the saravanan, change these fi"
type textarea "x"
type textarea "get the resume for the saravanan, change these fil"
type textarea "x"
type textarea "get the resume for the saravanan, change these file"
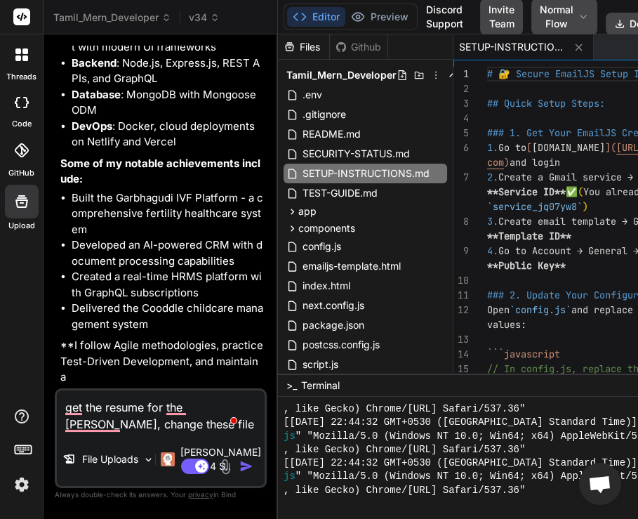
type textarea "x"
type textarea "get the resume for the saravanan, change these file"
type textarea "x"
type textarea "get the resume for the saravanan, change these file"
type textarea "x"
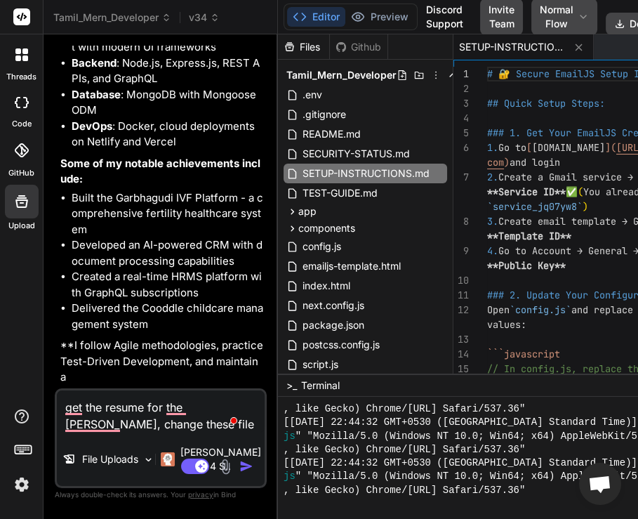
type textarea "get the resume for the saravanan, change these fil"
type textarea "x"
type textarea "get the resume for the saravanan, change these fi"
type textarea "x"
type textarea "get the resume for the saravanan, change these f"
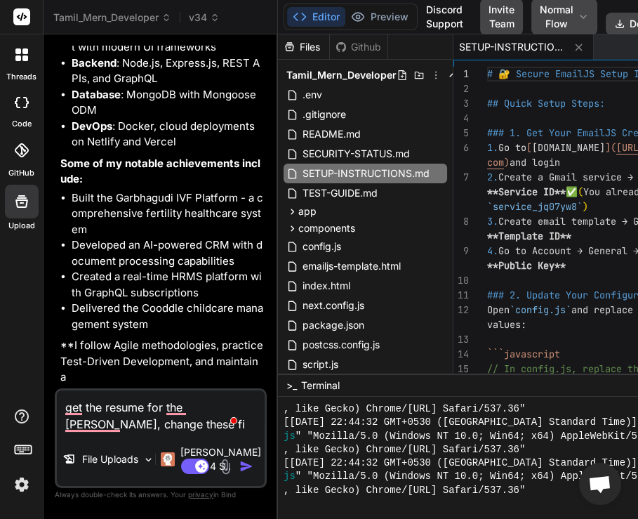
type textarea "x"
type textarea "get the resume for the saravanan, change these"
type textarea "x"
type textarea "get the resume for the saravanan, change these p"
type textarea "x"
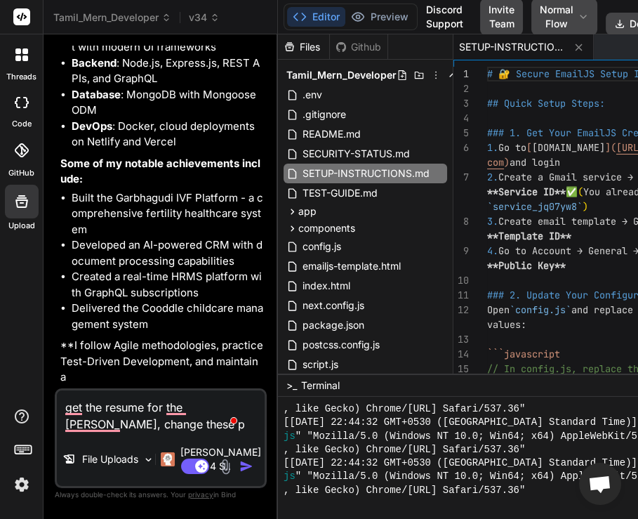
type textarea "get the resume for the saravanan, change these pr"
type textarea "x"
type textarea "get the resume for the saravanan, change these pro"
type textarea "x"
type textarea "get the resume for the saravanan, change these proj"
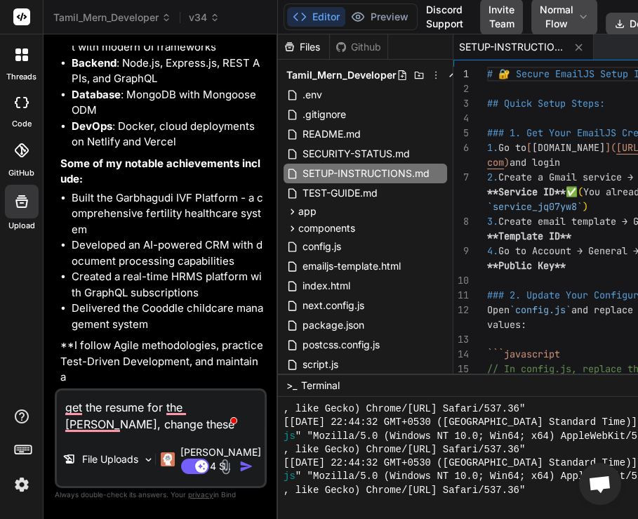
type textarea "x"
type textarea "get the resume for the saravanan, change these proje"
type textarea "x"
type textarea "get the resume for the saravanan, change these projec"
type textarea "x"
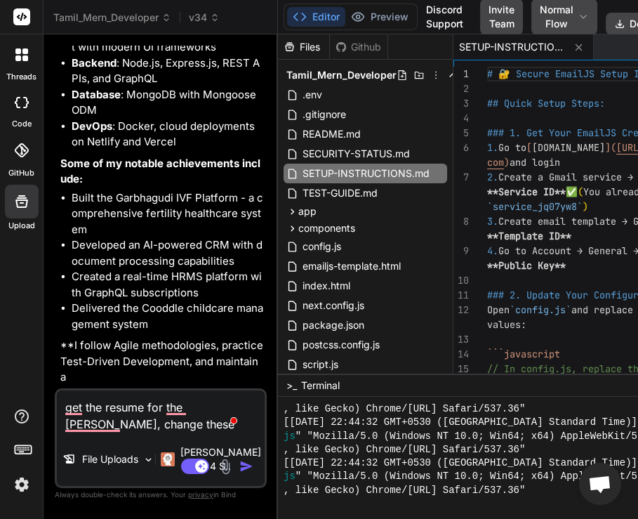
type textarea "get the resume for the saravanan, change these project"
type textarea "x"
type textarea "get the resume for the saravanan, change these project"
type textarea "x"
type textarea "get the resume for the saravanan, change these project c"
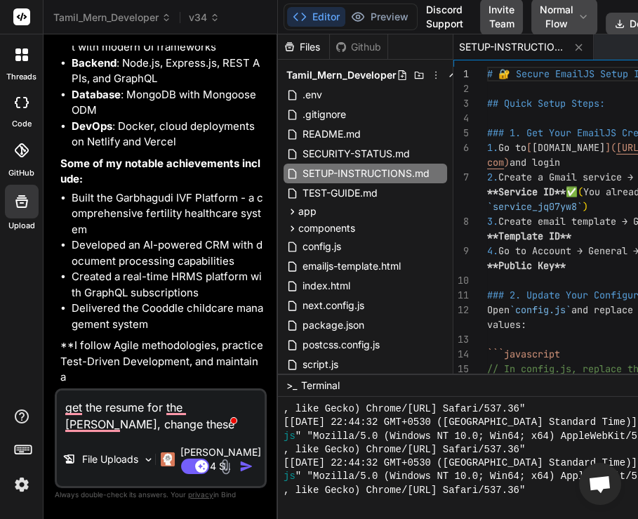
type textarea "x"
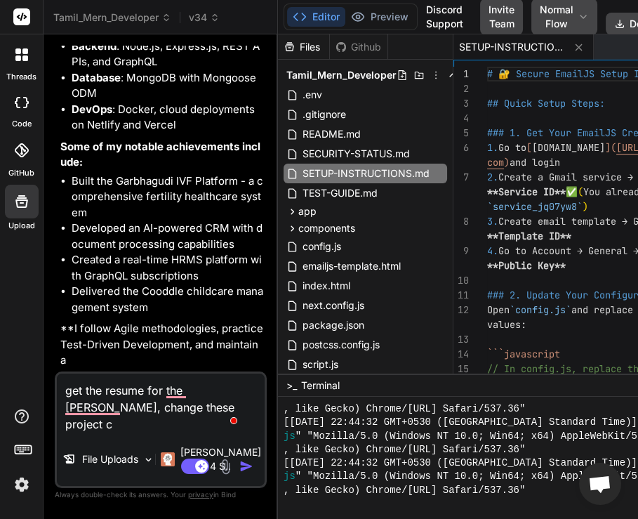
type textarea "get the resume for the saravanan, change these project"
type textarea "x"
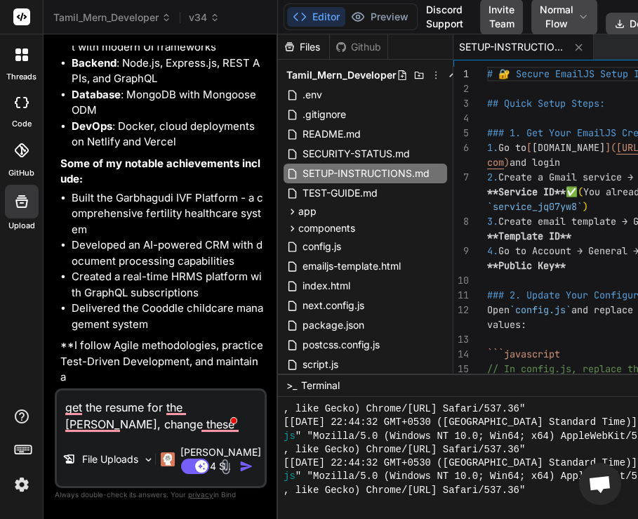
type textarea "get the resume for the saravanan, change these project c"
type textarea "x"
type textarea "get the resume for the saravanan, change these project co"
type textarea "x"
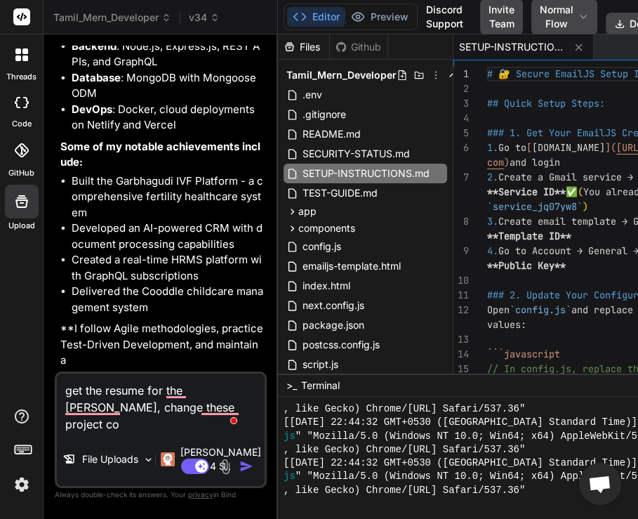
type textarea "get the resume for the saravanan, change these project con"
type textarea "x"
type textarea "get the resume for the saravanan, change these project cont"
type textarea "x"
type textarea "get the resume for the saravanan, change these project conte"
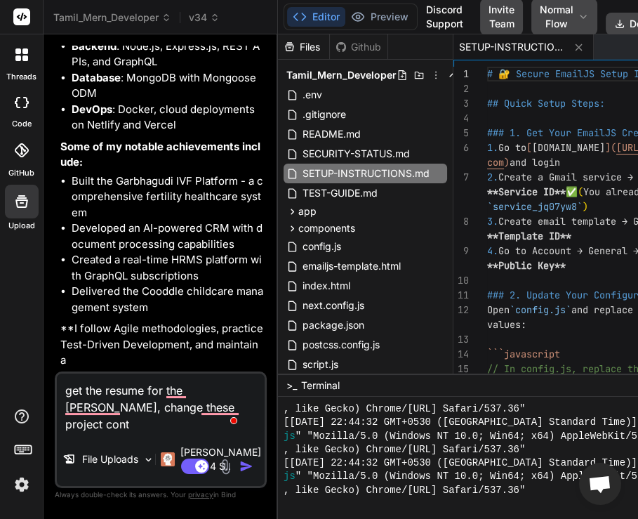
type textarea "x"
type textarea "get the resume for the saravanan, change these project conten"
type textarea "x"
type textarea "get the resume for the saravanan, change these project content"
type textarea "x"
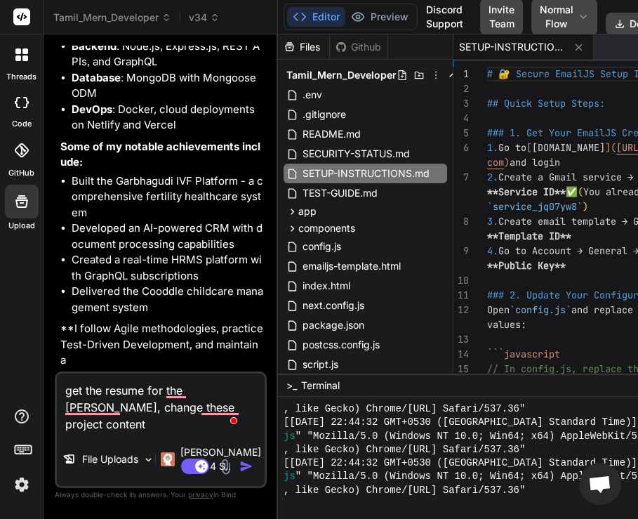
type textarea "get the resume for the saravanan, change these project content"
type textarea "x"
type textarea "get the resume for the saravanan, change these project content e"
type textarea "x"
type textarea "get the resume for the saravanan, change these project content ec"
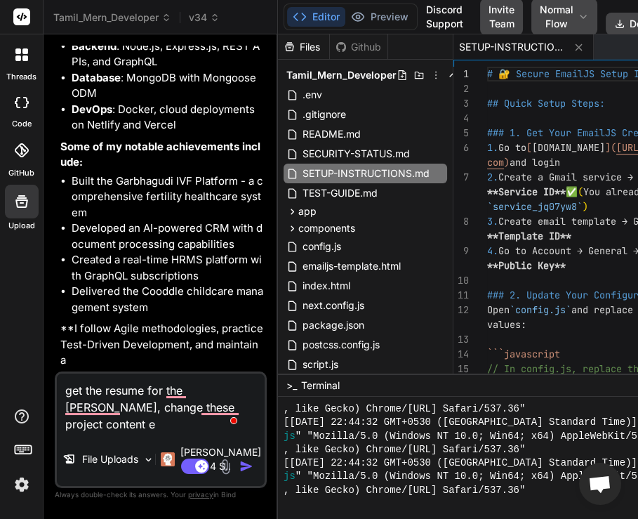
type textarea "x"
type textarea "get the resume for the saravanan, change these project content eca"
type textarea "x"
type textarea "get the resume for the saravanan, change these project content ecac"
type textarea "x"
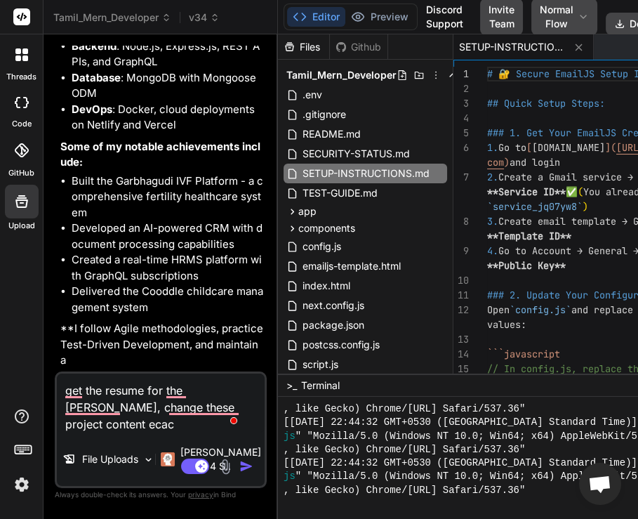
type textarea "get the resume for the saravanan, change these project content ecact"
type textarea "x"
type textarea "get the resume for the saravanan, change these project content ecact"
type textarea "x"
type textarea "get the resume for saravanan, change these project content ecact"
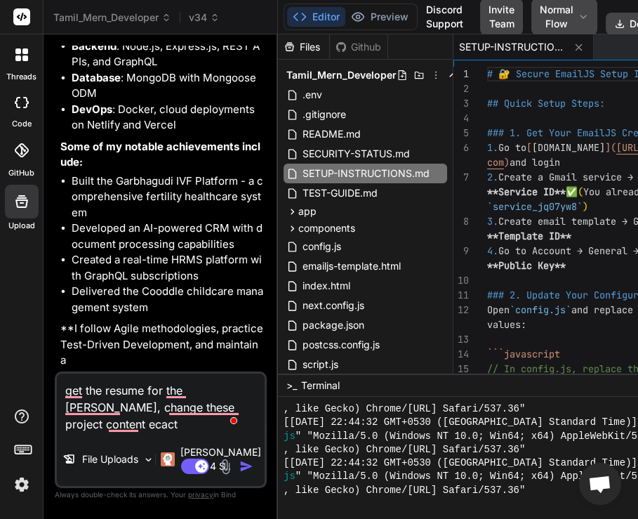
type textarea "x"
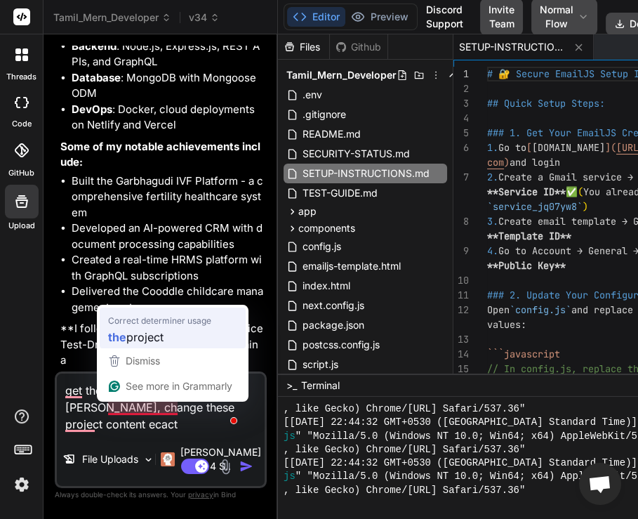
type textarea "get the resume for saravanan, change the project content ecact"
type textarea "x"
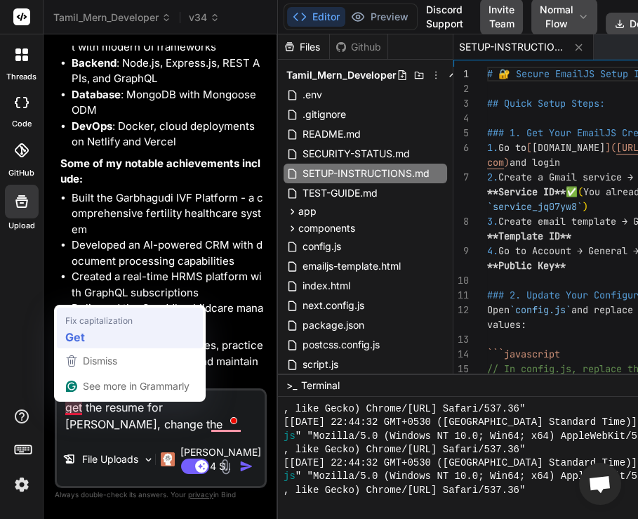
type textarea "Get the resume for saravanan, change the project content ecact"
type textarea "x"
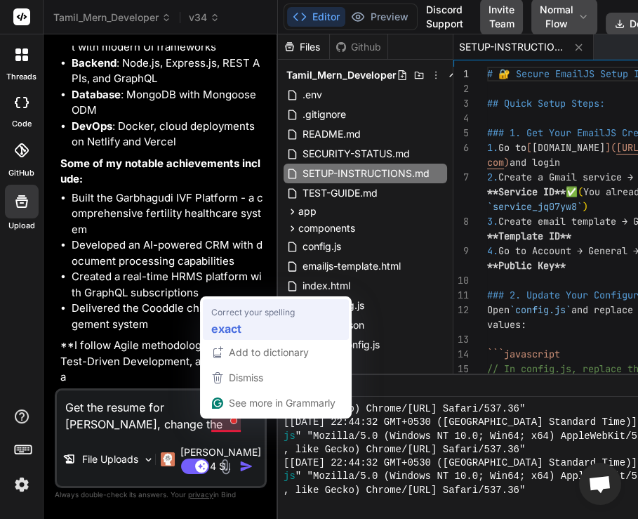
type textarea "Get the resume for saravanan, change the project content exact"
type textarea "x"
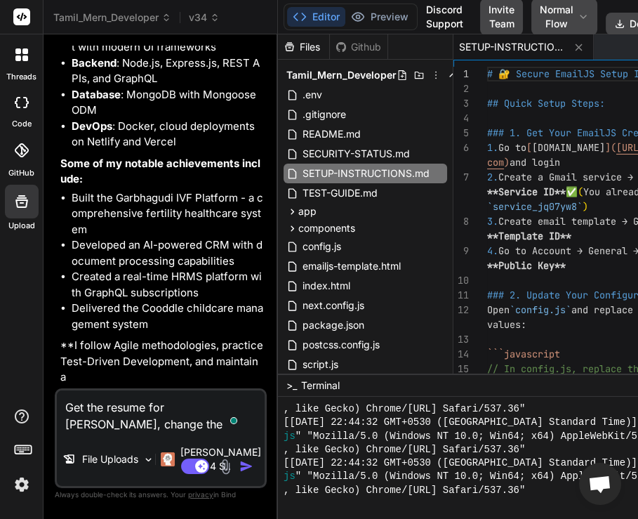
type textarea "Get the resume for saravanan, change the project content exactl"
type textarea "x"
type textarea "Get the resume for saravanan, change the project content exactly"
type textarea "x"
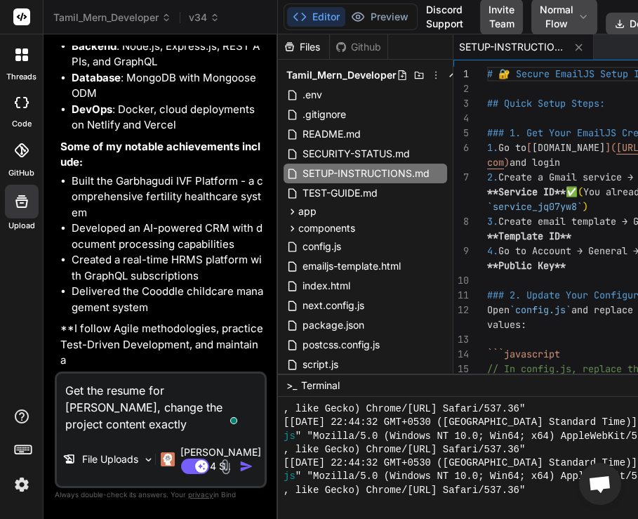
type textarea "Get the resume for saravanan, change the project content exactly"
type textarea "x"
type textarea "Get the resume for saravanan, change the project content exactly w"
type textarea "x"
type textarea "Get the resume for saravanan, change the project content exactly wh"
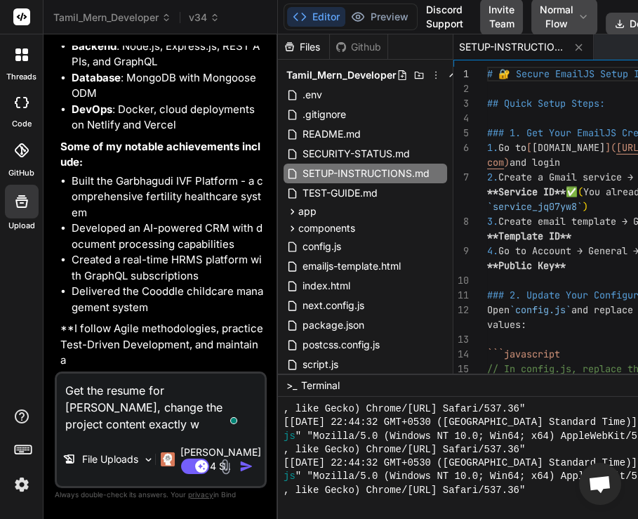
type textarea "x"
type textarea "Get the resume for saravanan, change the project content exactly wha"
type textarea "x"
type textarea "Get the resume for saravanan, change the project content exactly what"
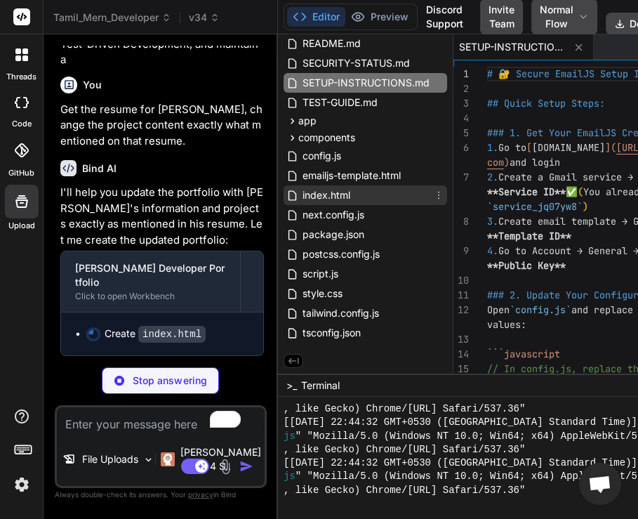
scroll to position [86, 0]
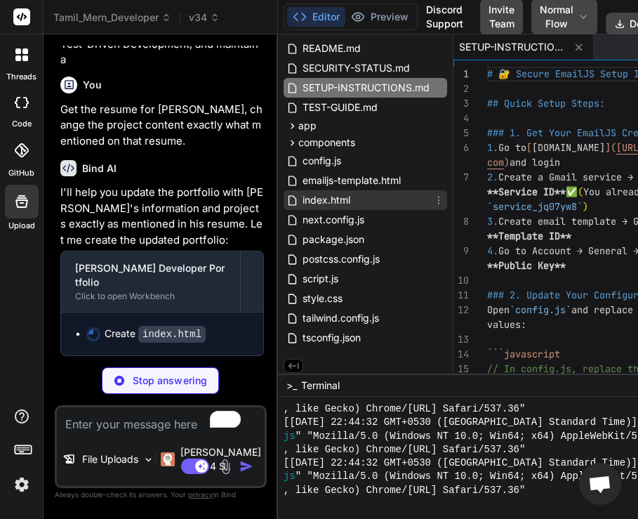
click at [302, 199] on span "index.html" at bounding box center [326, 200] width 51 height 17
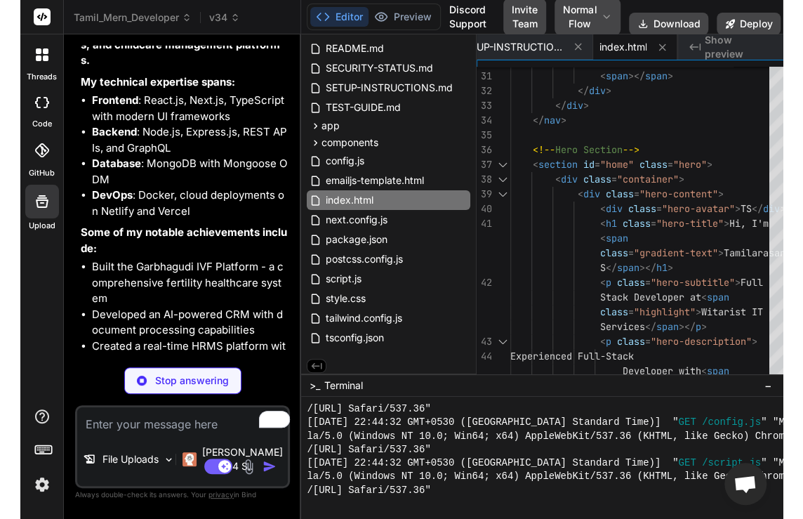
scroll to position [675, 0]
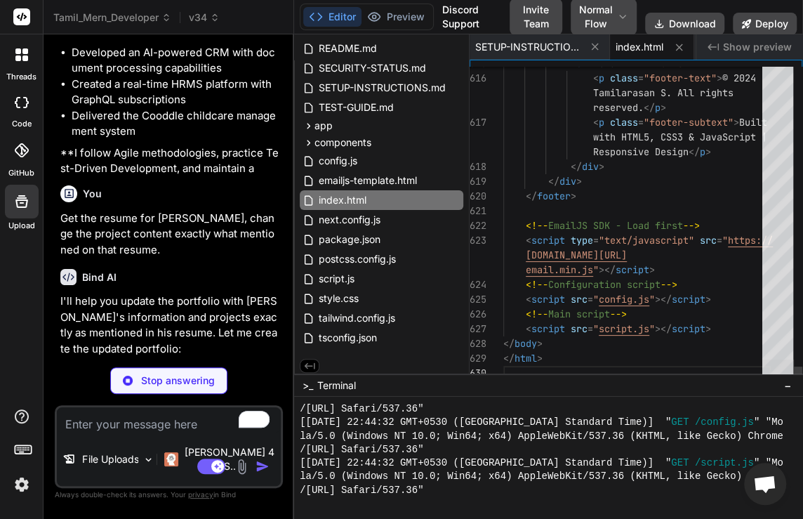
click at [794, 381] on div at bounding box center [778, 370] width 32 height 22
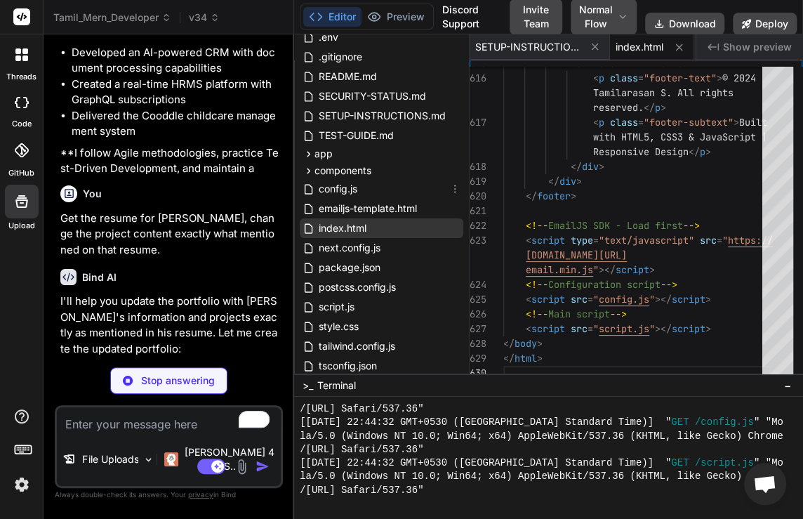
scroll to position [56, 0]
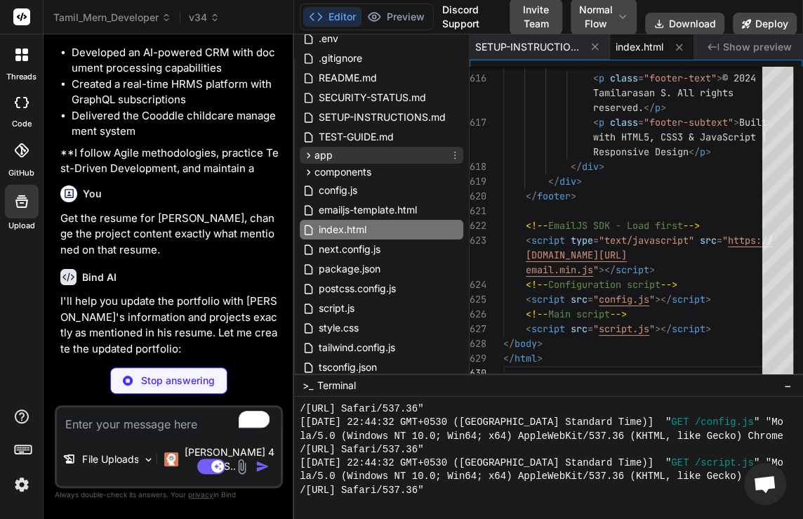
click at [321, 157] on span "app" at bounding box center [323, 155] width 18 height 14
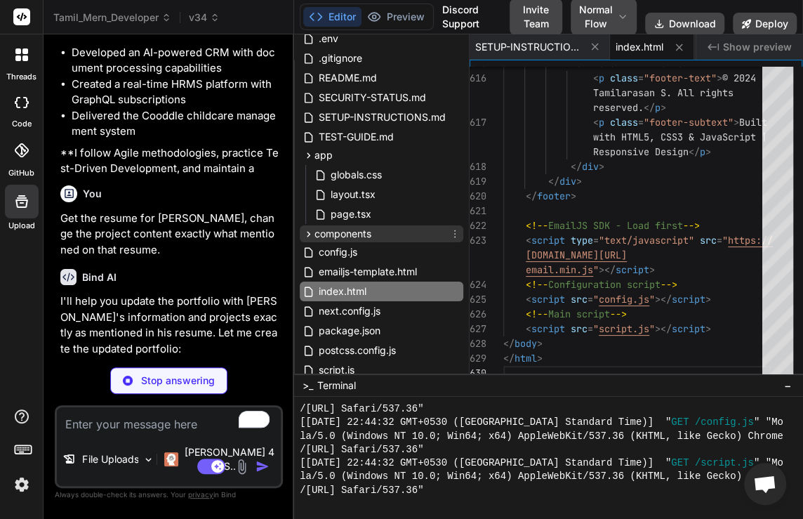
click at [317, 229] on span "components" at bounding box center [342, 234] width 57 height 14
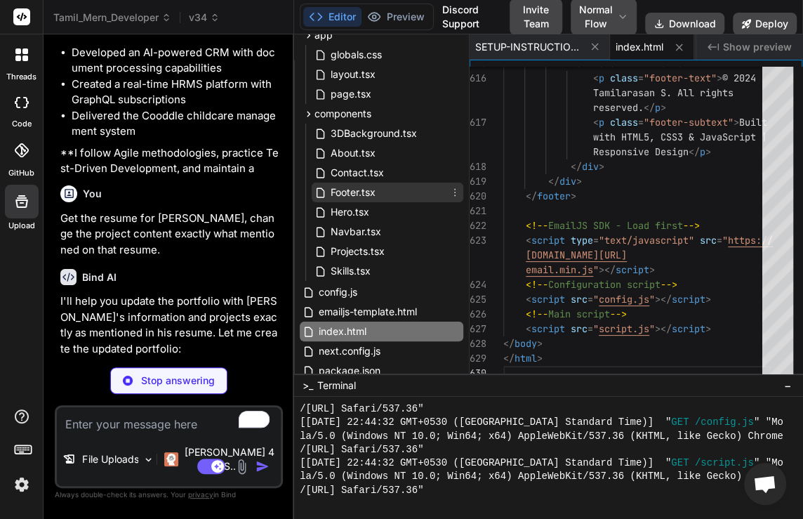
scroll to position [314, 0]
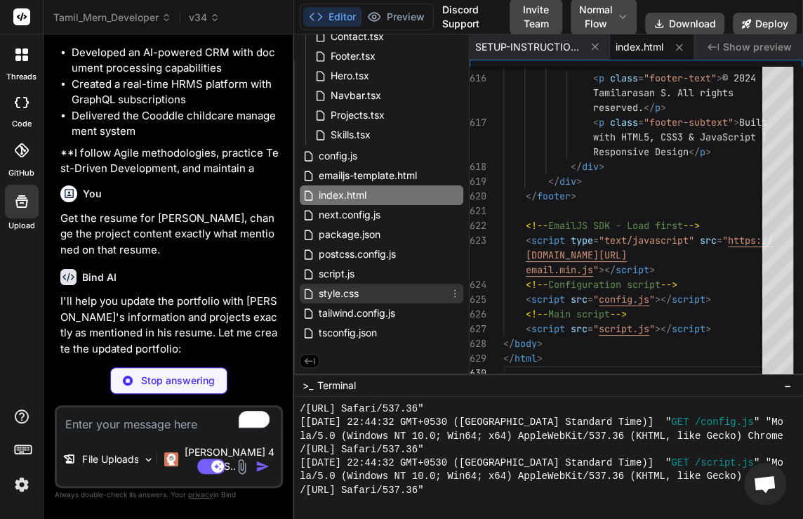
click at [361, 298] on div "style.css" at bounding box center [382, 294] width 164 height 20
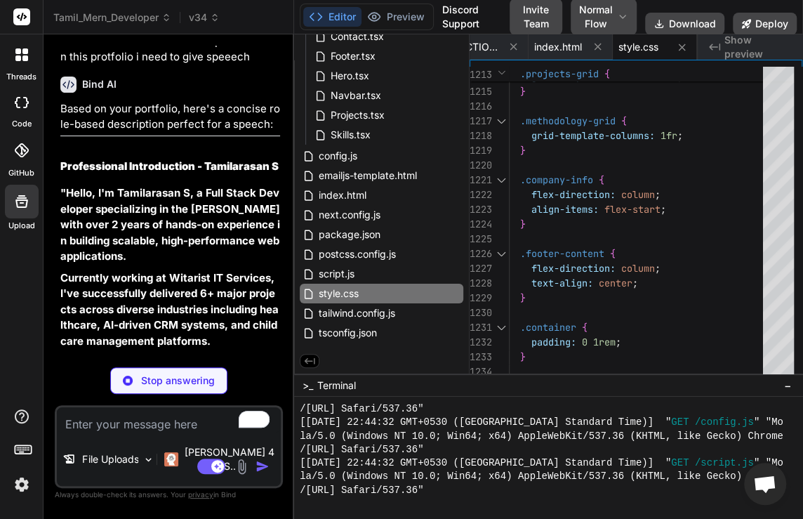
scroll to position [5197, 0]
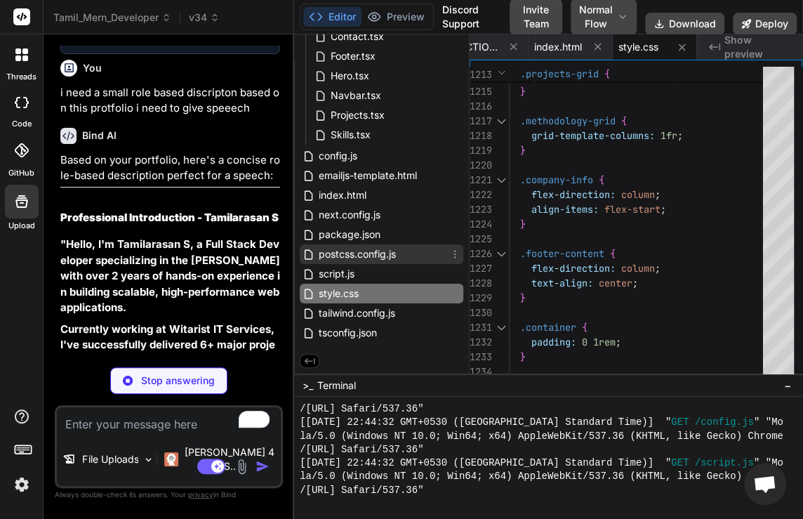
click at [338, 253] on span "postcss.config.js" at bounding box center [357, 254] width 80 height 17
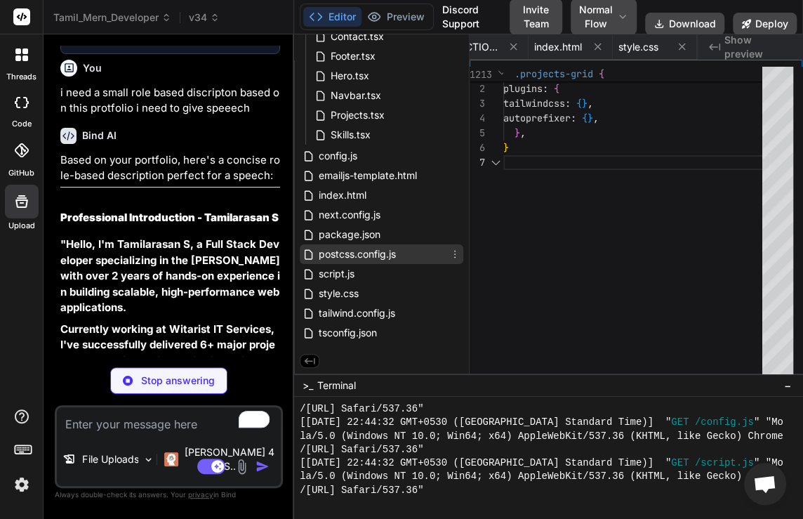
scroll to position [0, 194]
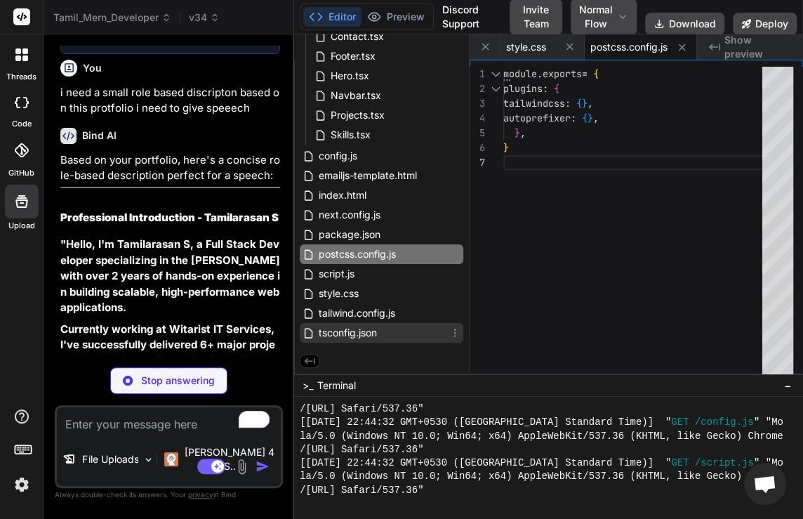
click at [340, 328] on span "tsconfig.json" at bounding box center [347, 332] width 61 height 17
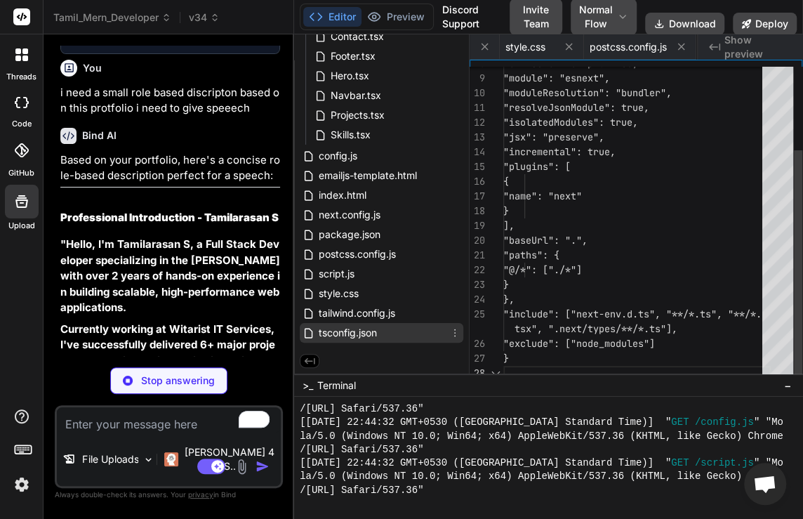
scroll to position [0, 289]
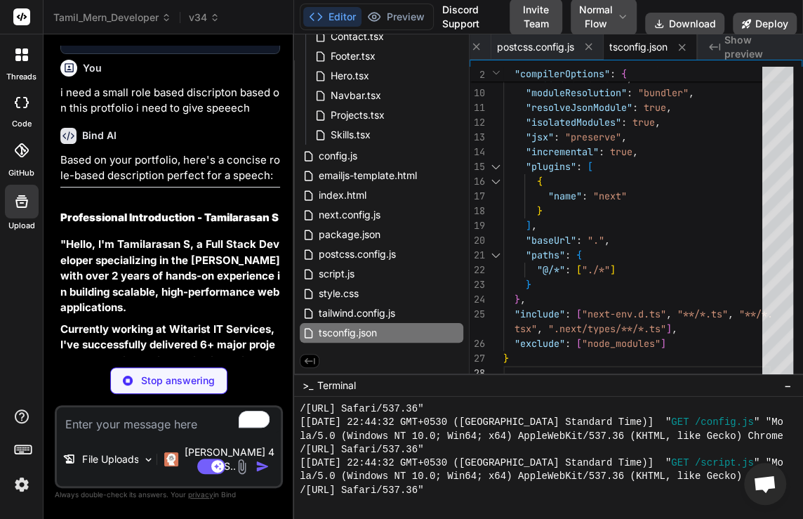
click at [22, 485] on img at bounding box center [22, 484] width 24 height 24
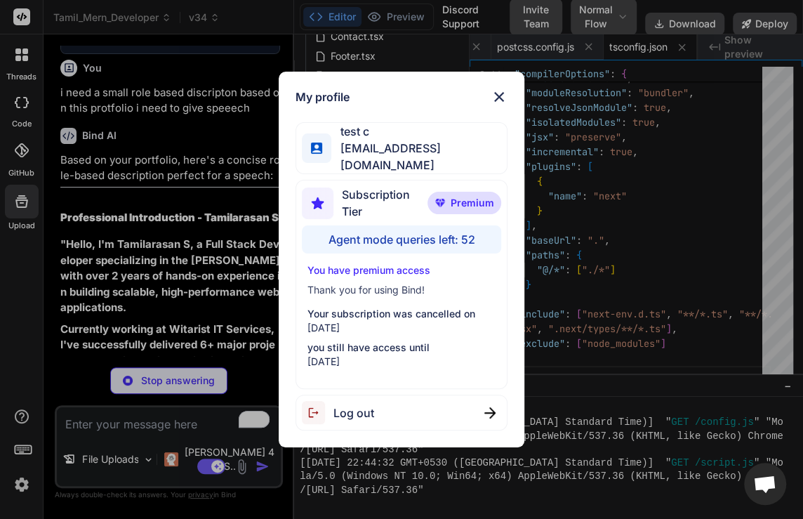
click at [199, 270] on div "My profile test c app5@yopmail.com Subscription Tier Premium Agent mode queries…" at bounding box center [401, 259] width 803 height 519
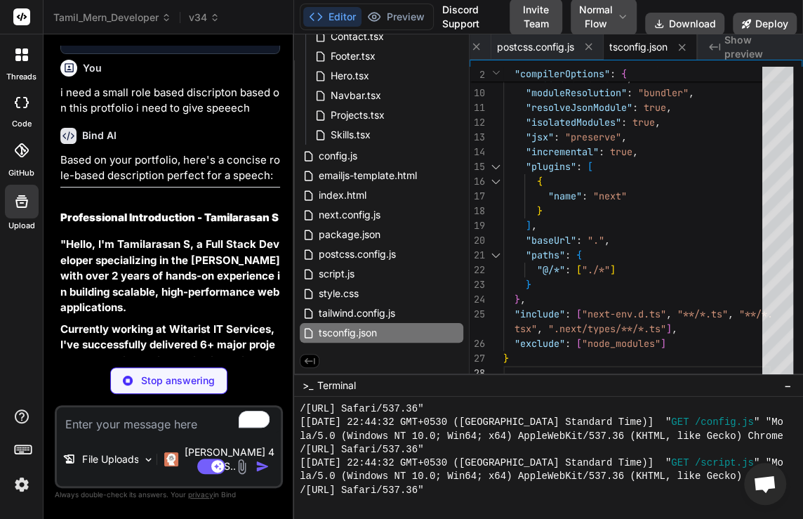
click at [22, 488] on img at bounding box center [22, 484] width 24 height 24
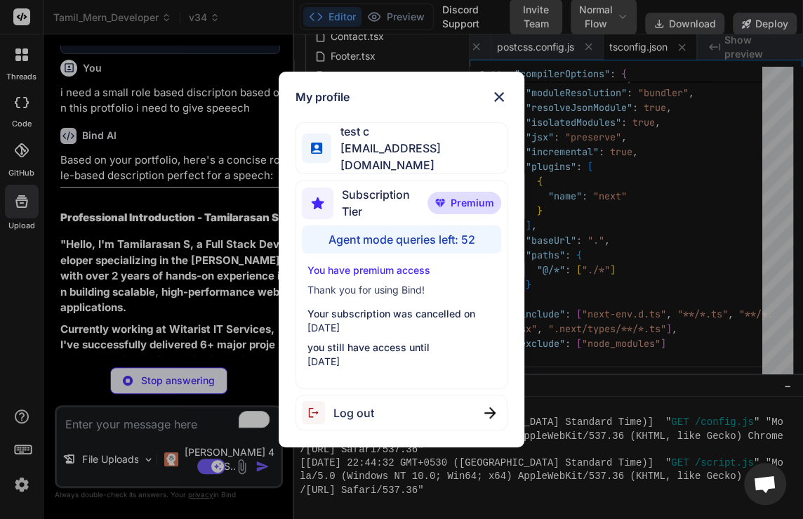
click at [248, 199] on div "My profile test c app5@yopmail.com Subscription Tier Premium Agent mode queries…" at bounding box center [401, 259] width 803 height 519
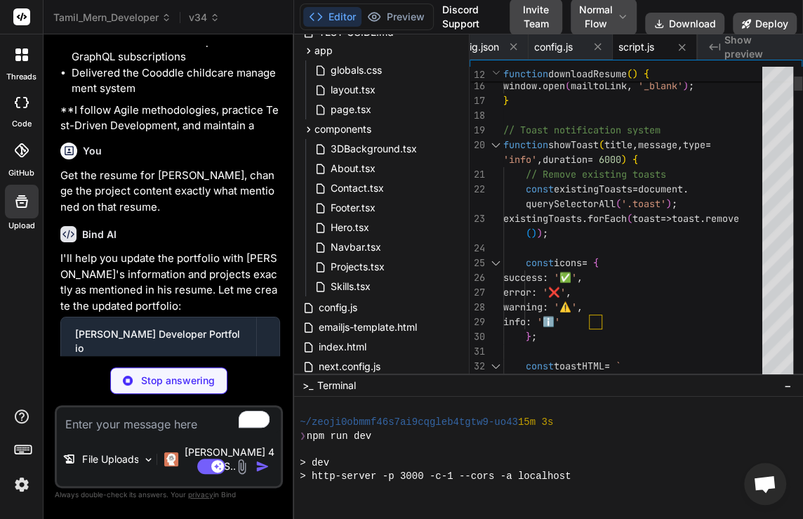
scroll to position [824, 0]
click at [498, 145] on div at bounding box center [495, 145] width 18 height 15
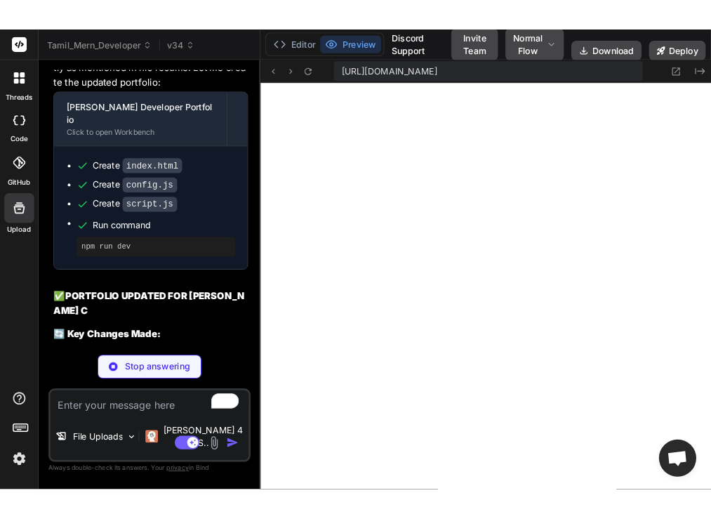
scroll to position [6064, 0]
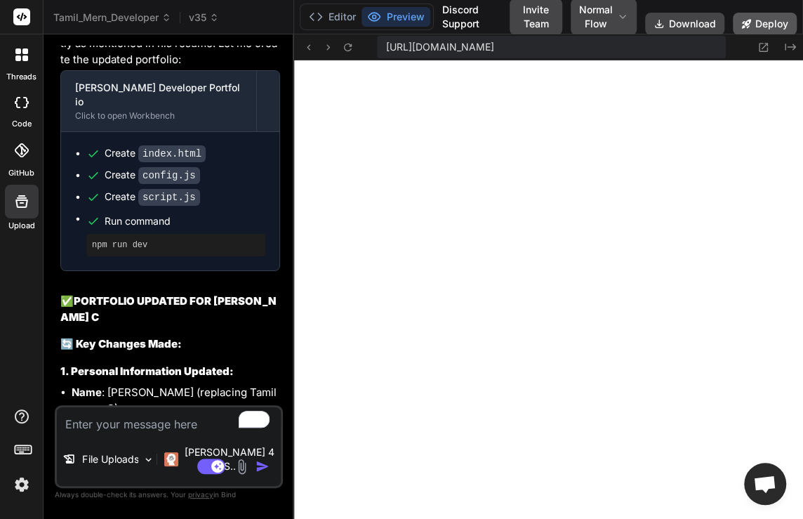
click at [770, 26] on button "Deploy" at bounding box center [765, 24] width 64 height 22
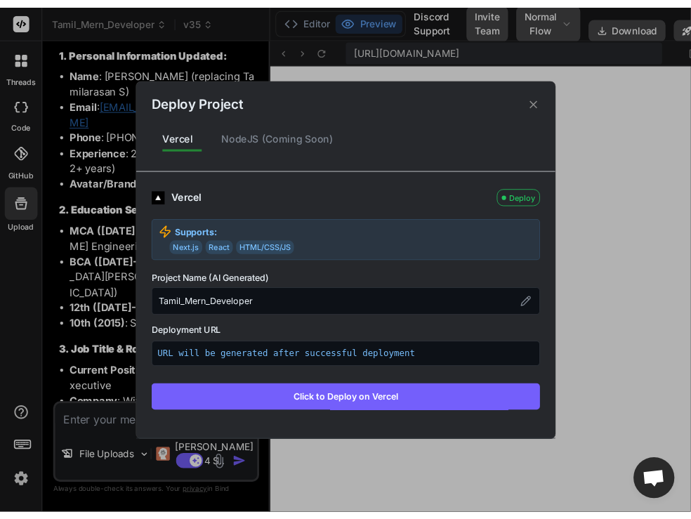
scroll to position [6754, 0]
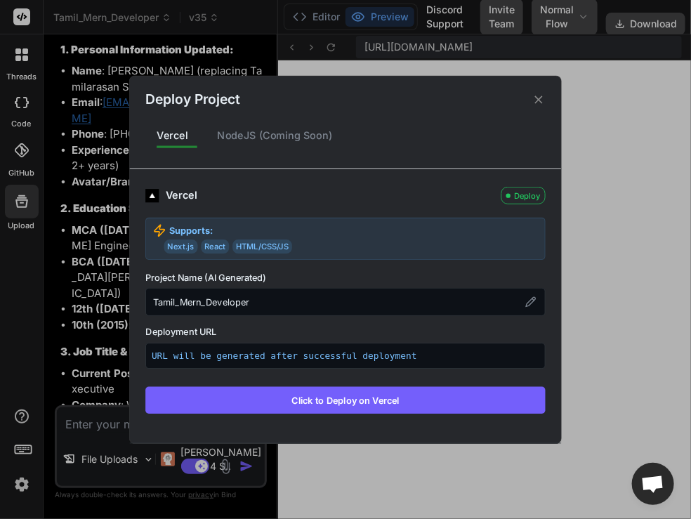
drag, startPoint x: 154, startPoint y: 354, endPoint x: 415, endPoint y: 348, distance: 260.4
click at [415, 349] on p "URL will be generated after successful deployment" at bounding box center [345, 355] width 387 height 13
click at [293, 402] on button "Click to Deploy on Vercel" at bounding box center [345, 399] width 400 height 27
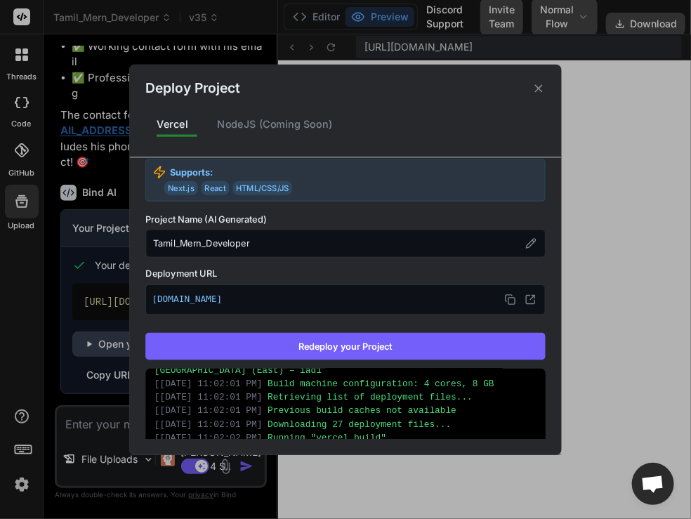
scroll to position [57, 0]
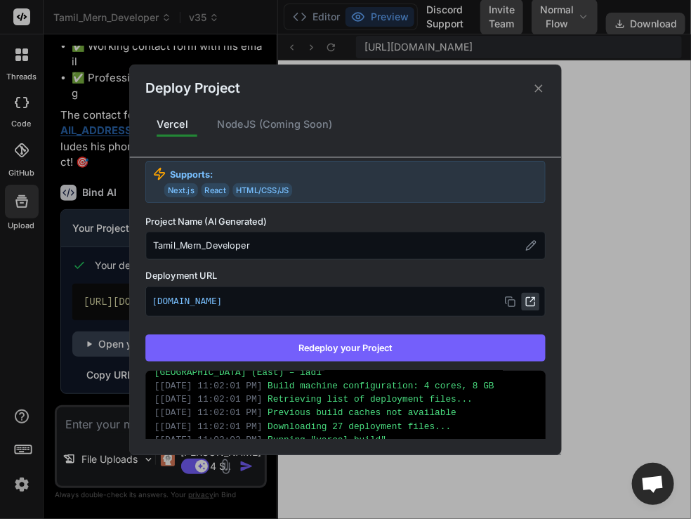
click at [526, 302] on icon at bounding box center [530, 301] width 8 height 8
click at [62, 60] on div "Deploy Project Vercel NodeJS (Coming Soon) Vercel Deployed Supports: Next.js Re…" at bounding box center [345, 259] width 691 height 519
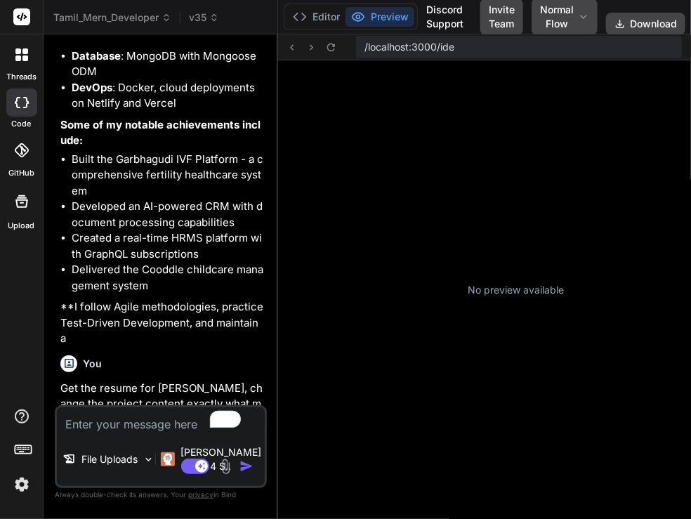
scroll to position [175, 0]
type textarea "x"
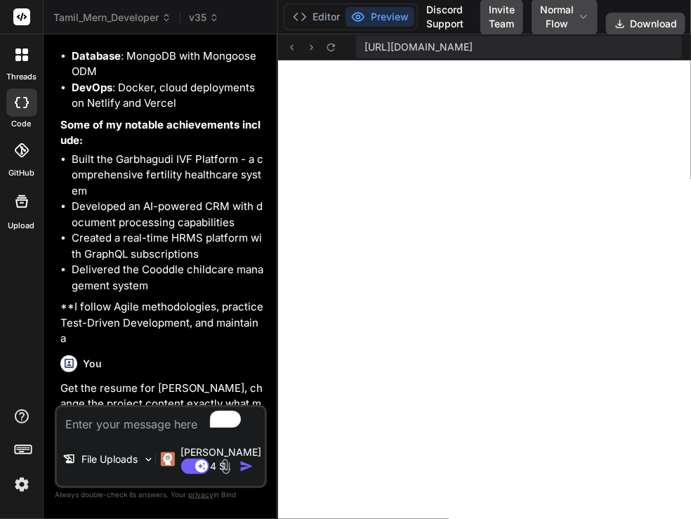
scroll to position [635, 0]
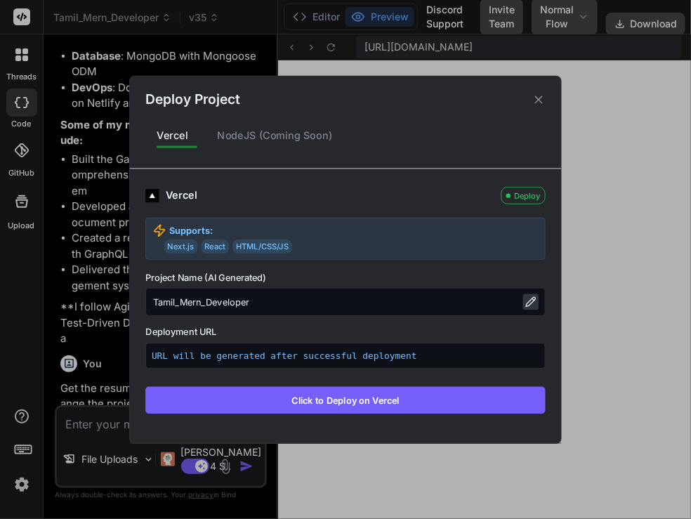
click at [528, 305] on icon at bounding box center [530, 301] width 9 height 9
click at [174, 302] on input "Tamil_Mern_Developer" at bounding box center [345, 302] width 400 height 28
type input "Saravanan_Mern_Developer"
click at [260, 392] on button "Click to Deploy on Vercel" at bounding box center [345, 399] width 400 height 27
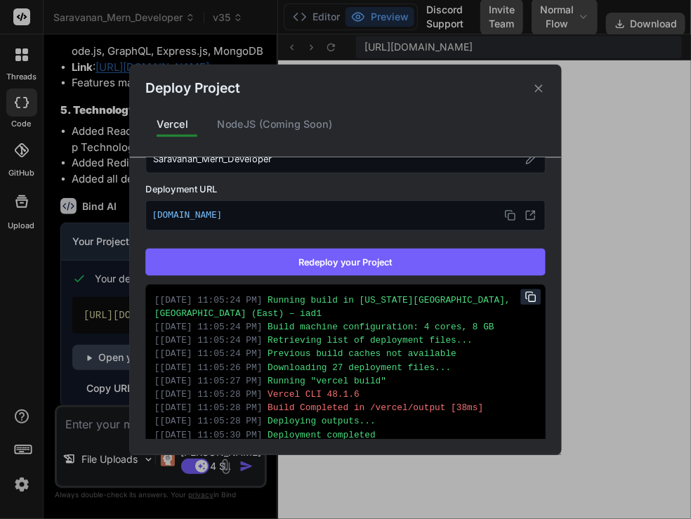
scroll to position [164, 0]
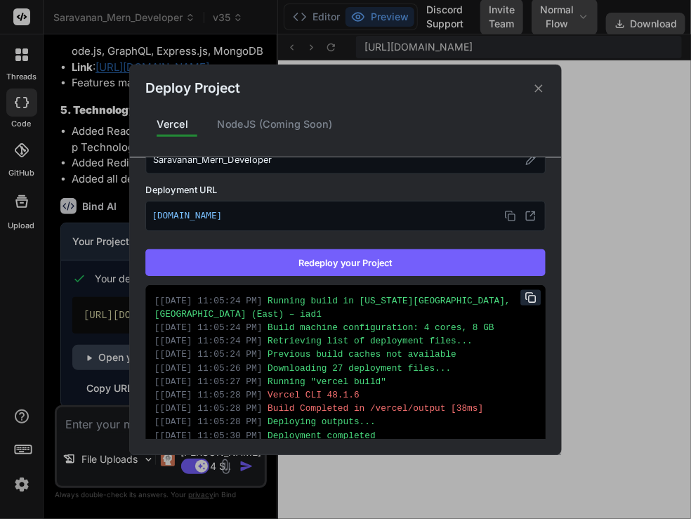
click at [326, 259] on button "Redeploy your Project" at bounding box center [345, 261] width 400 height 27
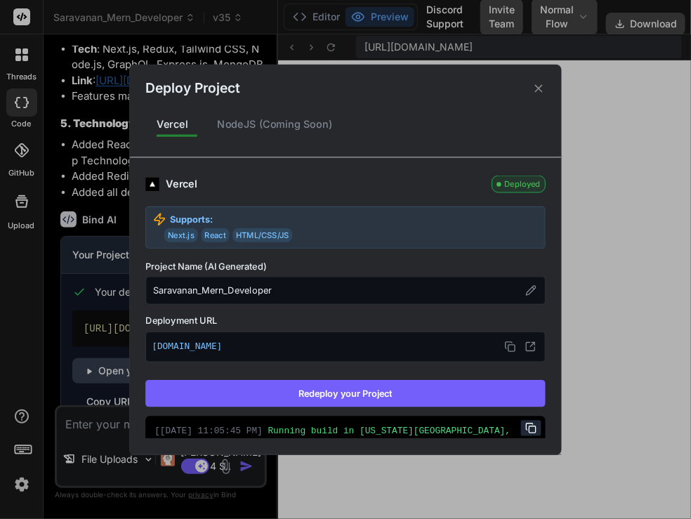
scroll to position [6032, 0]
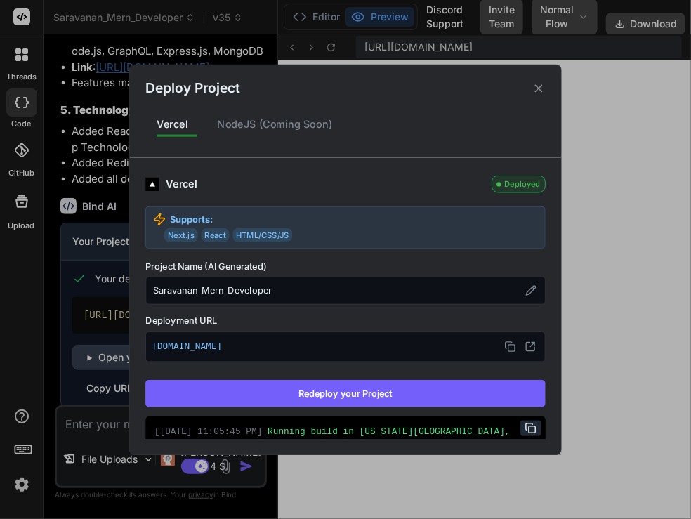
type textarea "x"
click at [524, 344] on icon at bounding box center [529, 346] width 11 height 11
click at [531, 343] on icon at bounding box center [532, 344] width 3 height 3
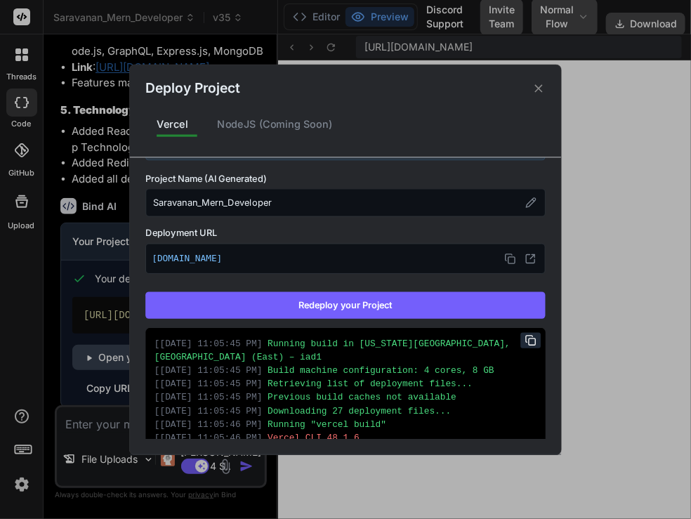
scroll to position [88, 0]
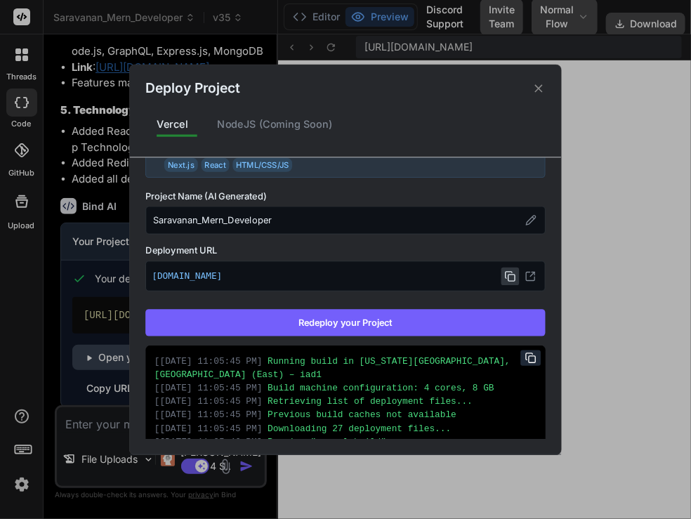
click at [508, 274] on rect at bounding box center [511, 277] width 6 height 6
click at [504, 274] on icon at bounding box center [509, 275] width 11 height 11
